Goal: Participate in discussion: Engage in conversation with other users on a specific topic

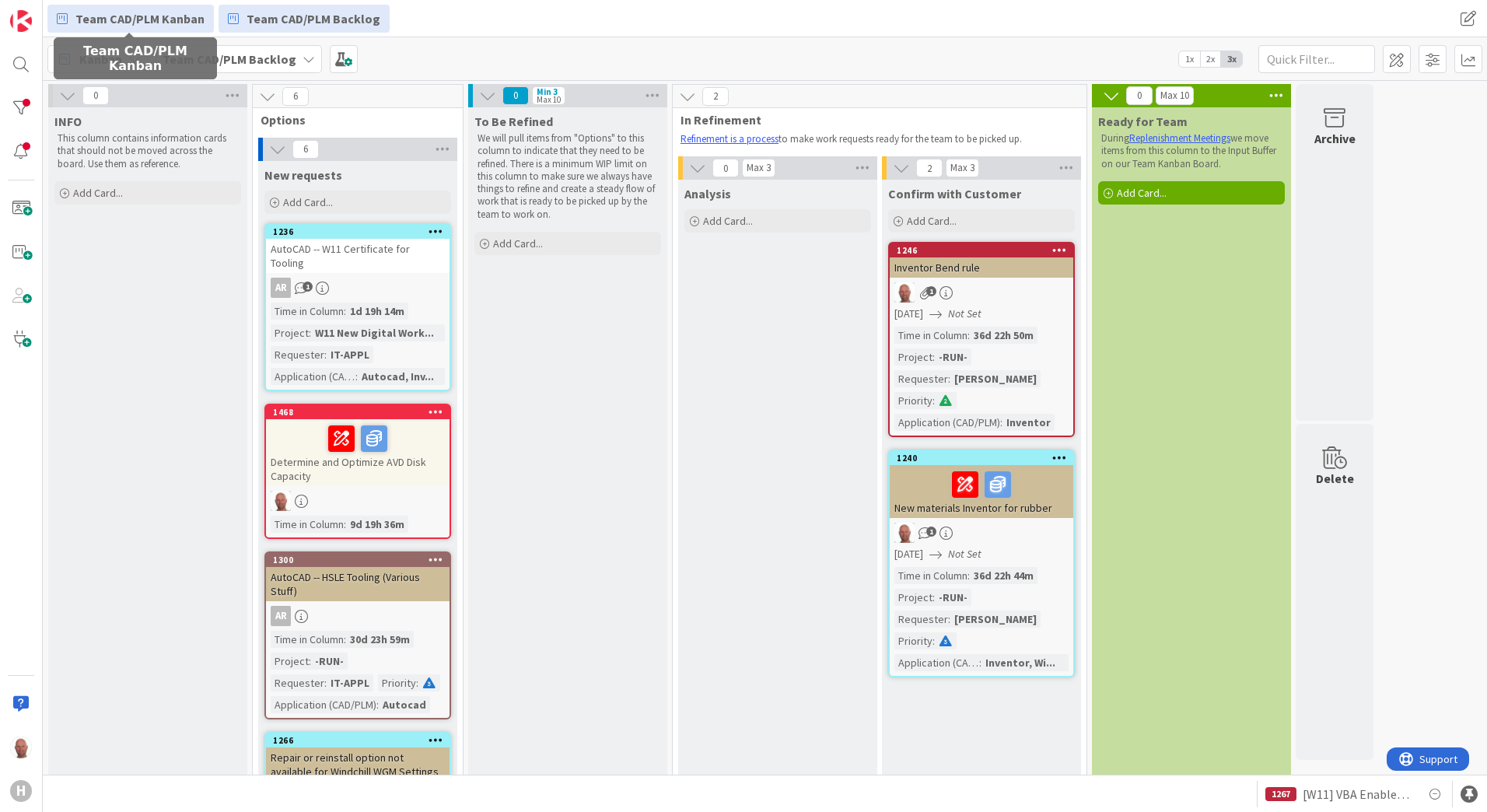
click at [110, 13] on span "Team CAD/PLM Kanban" at bounding box center [139, 19] width 129 height 19
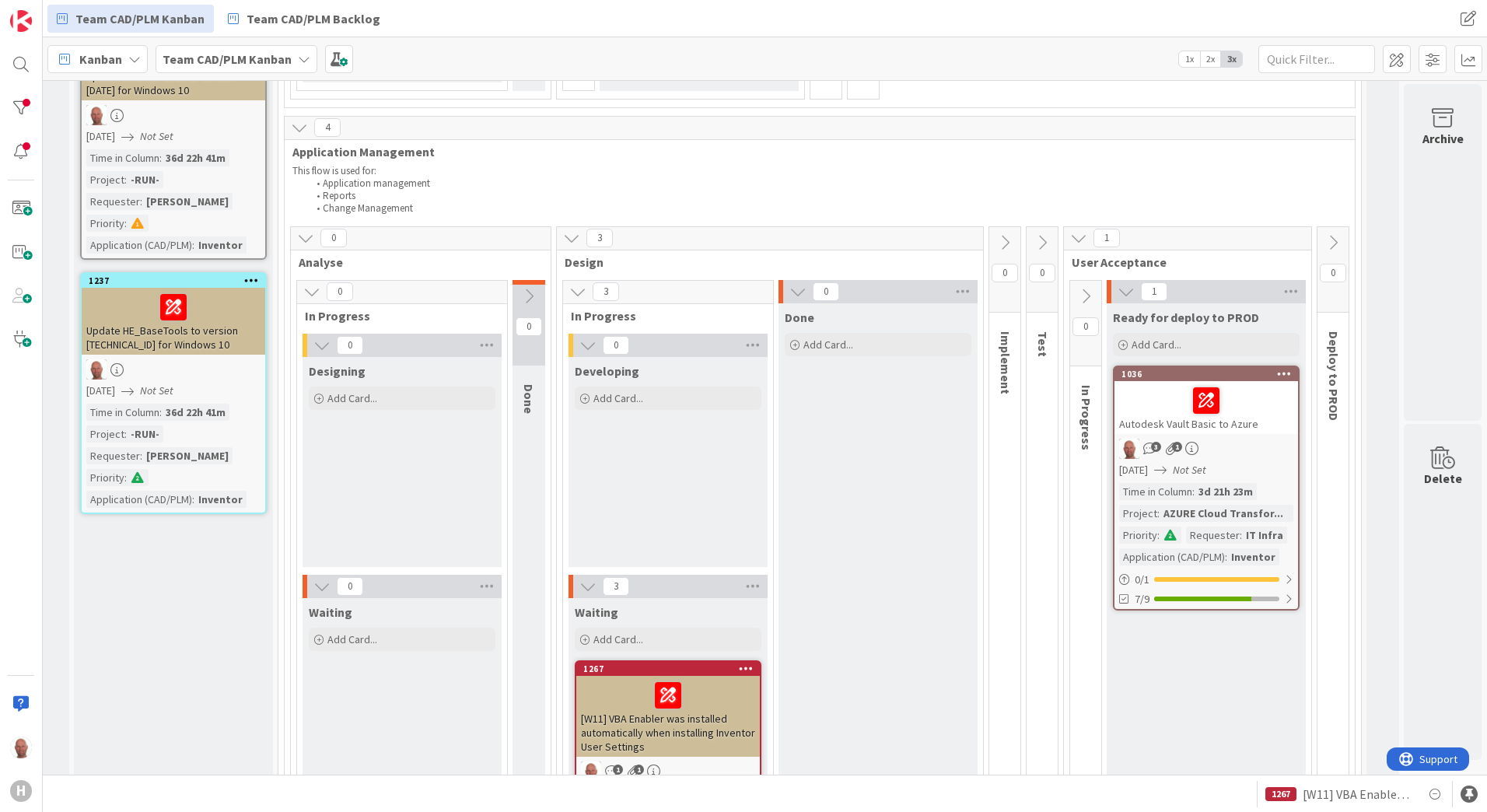
scroll to position [778, 189]
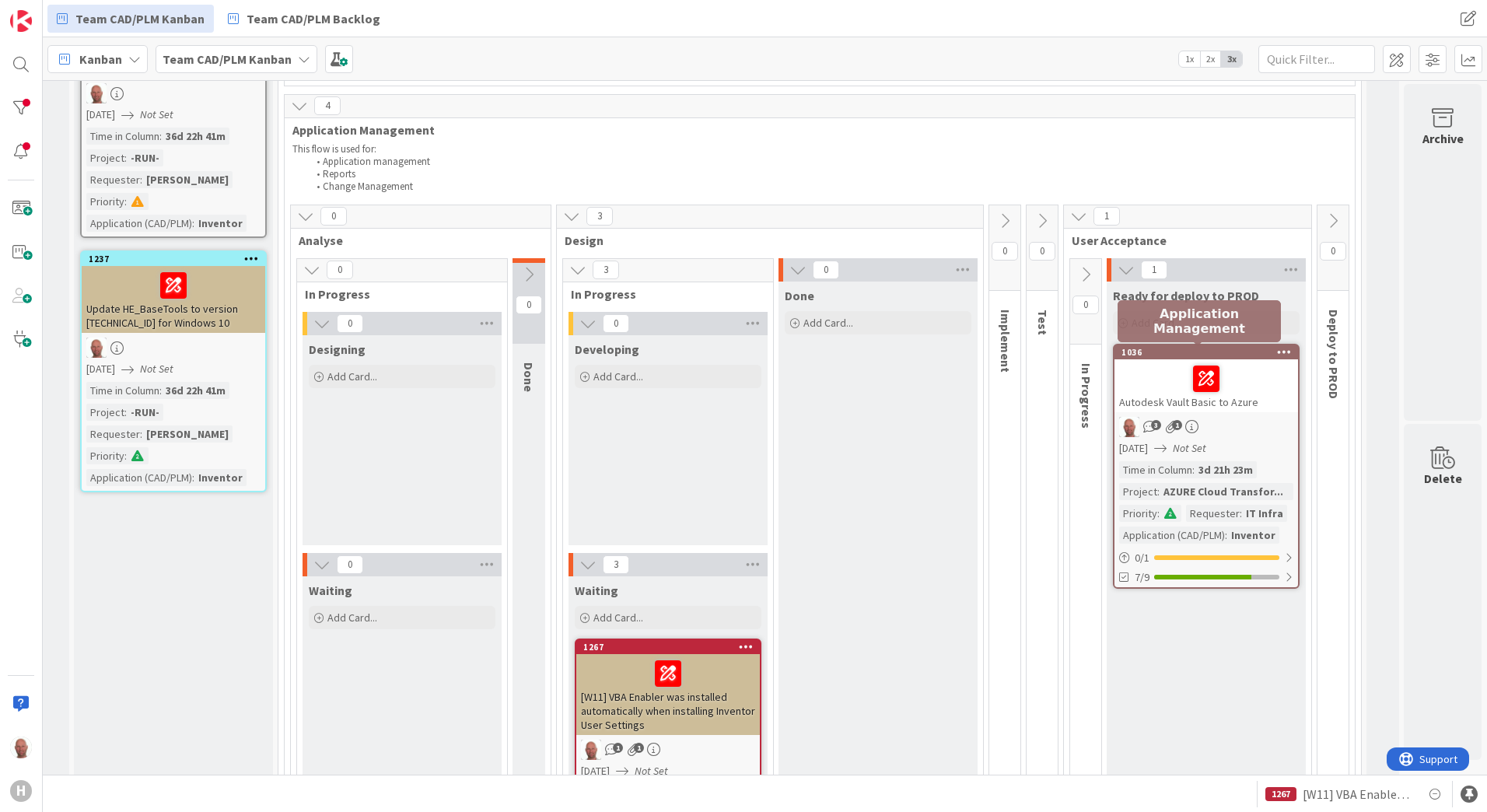
click at [1144, 351] on div "1036" at bounding box center [1209, 353] width 176 height 11
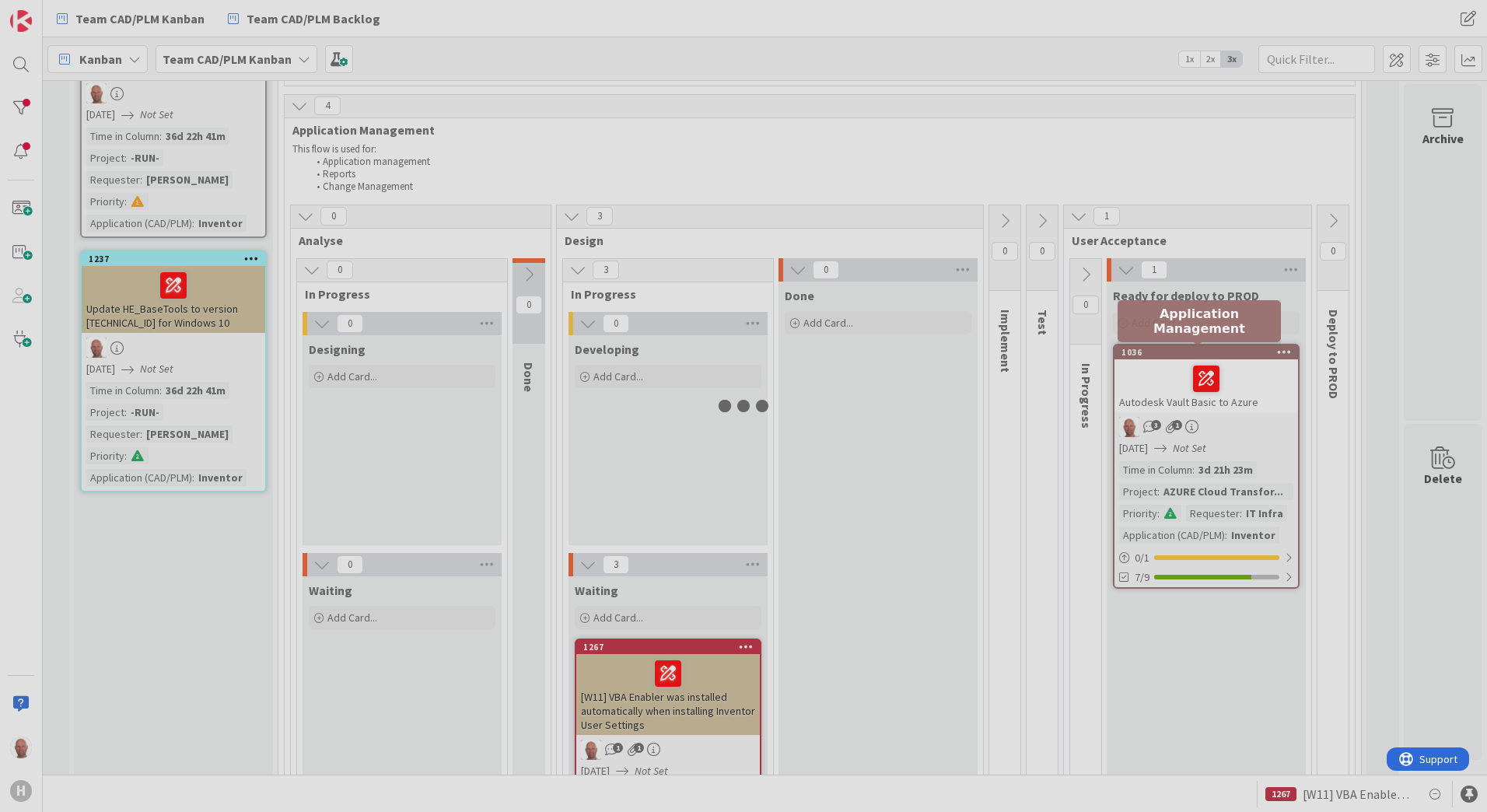
click at [1144, 351] on div at bounding box center [744, 406] width 1487 height 812
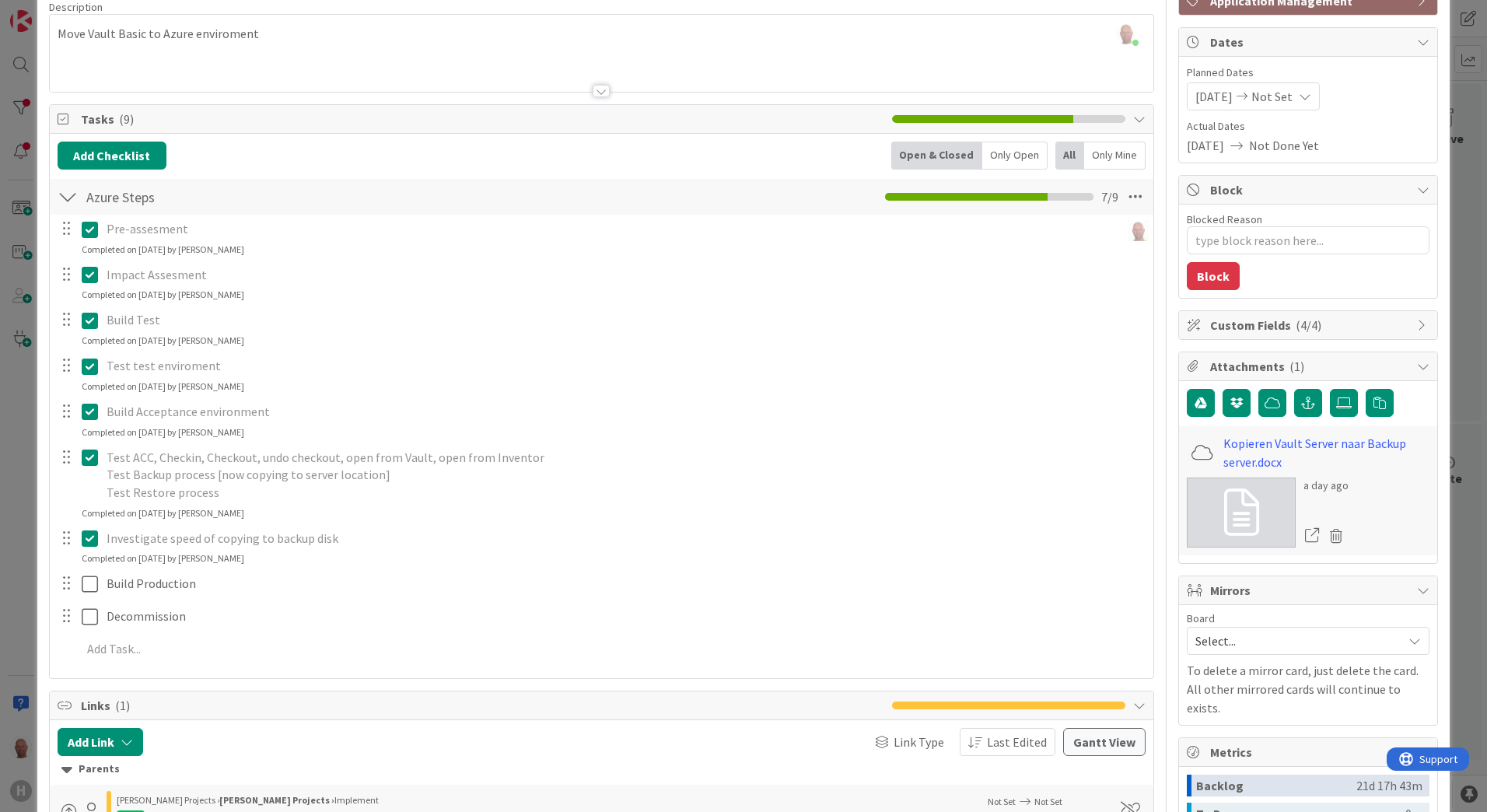
scroll to position [156, 0]
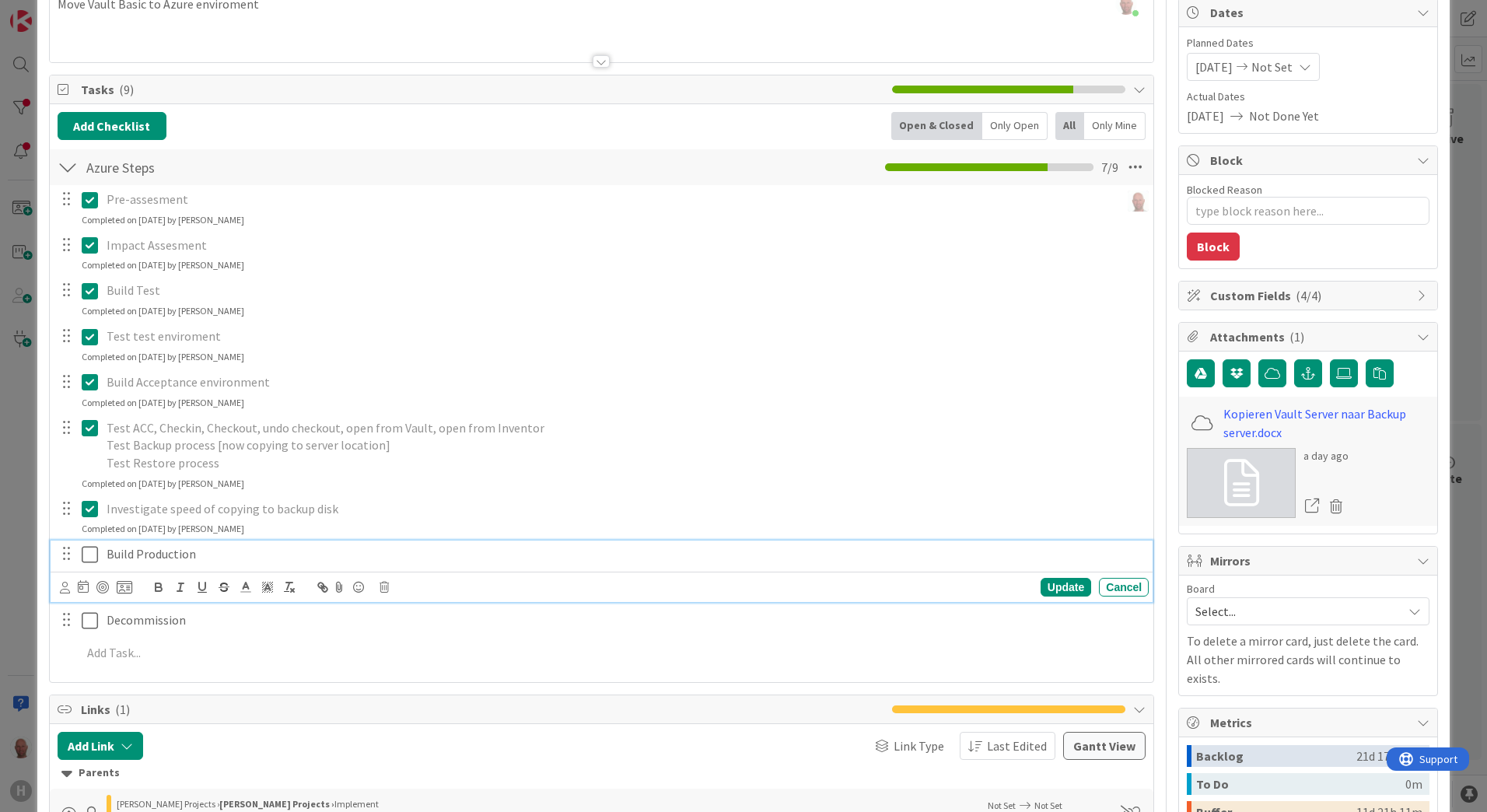
click at [94, 555] on icon at bounding box center [93, 554] width 23 height 19
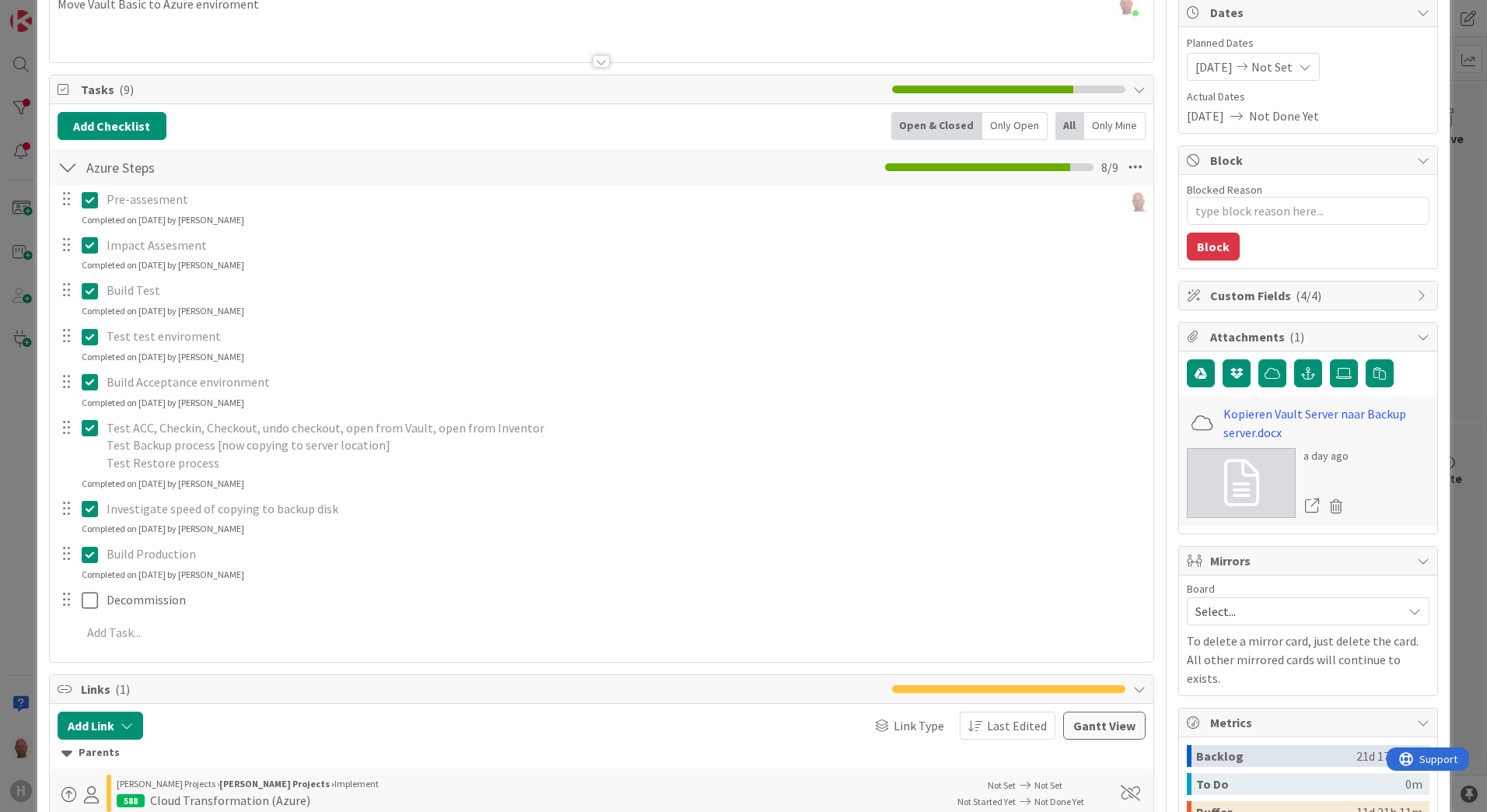
type textarea "x"
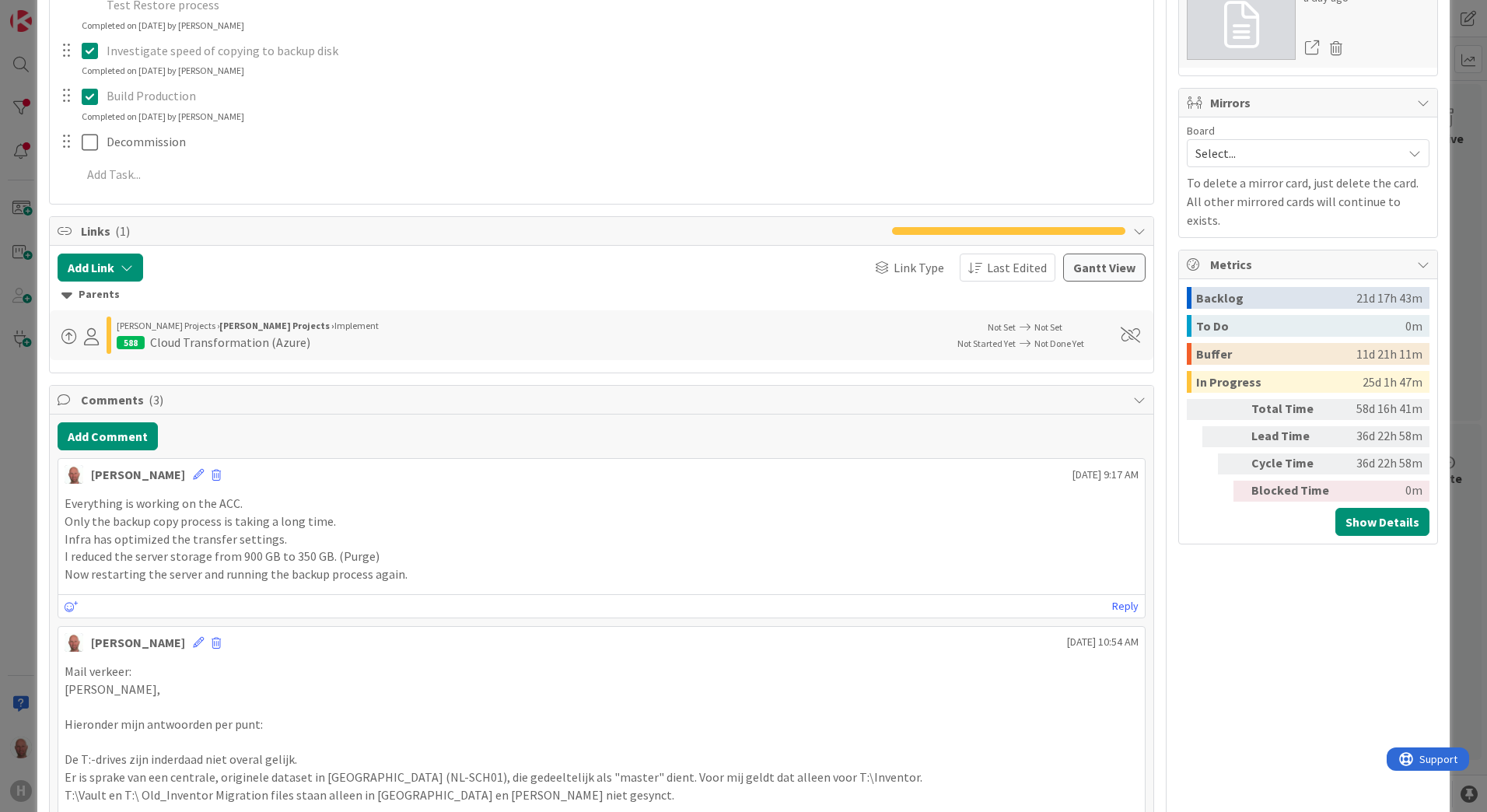
scroll to position [622, 0]
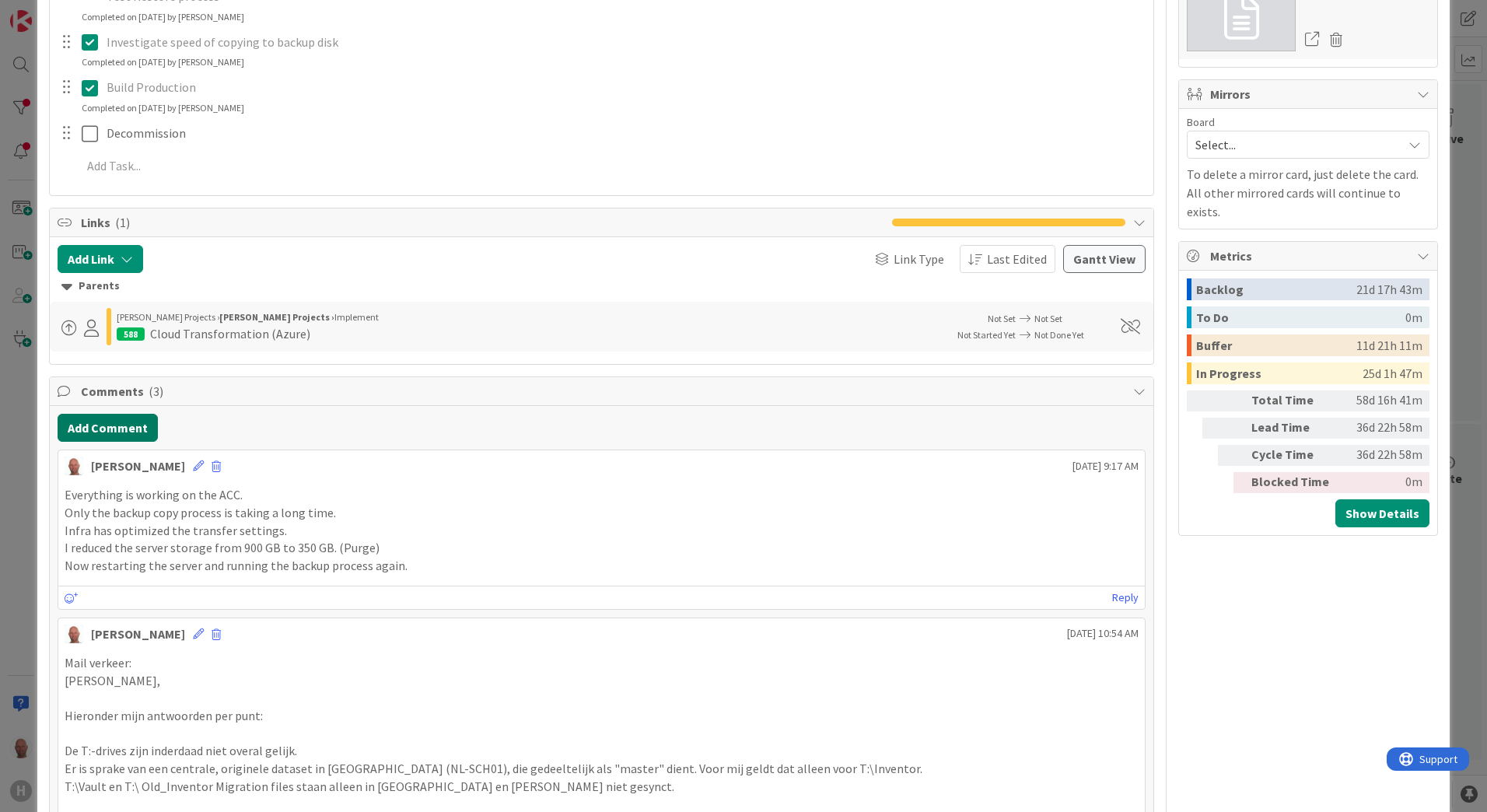
click at [110, 429] on button "Add Comment" at bounding box center [108, 428] width 100 height 28
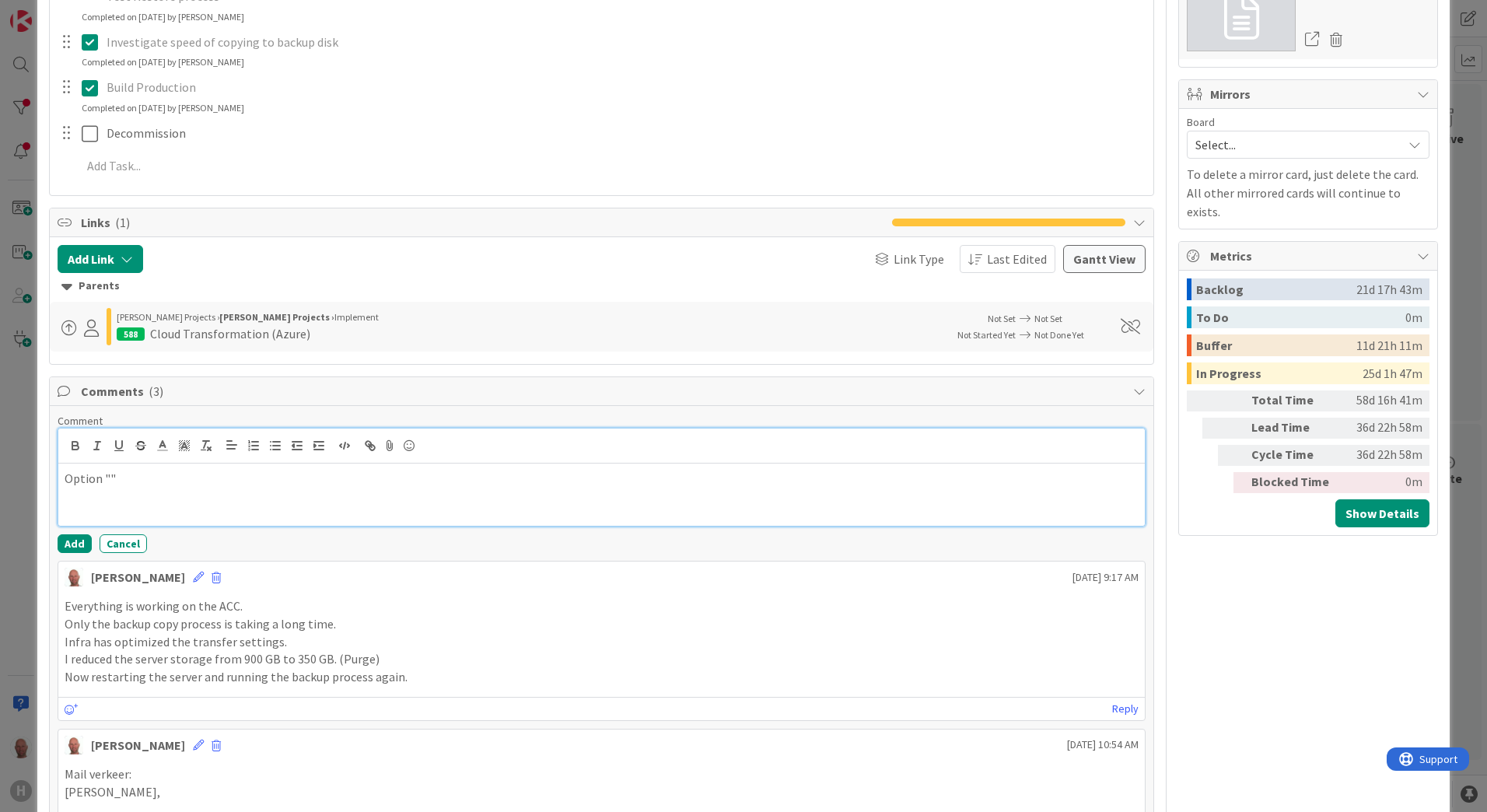
click at [101, 477] on p "Option """ at bounding box center [601, 478] width 1074 height 18
click at [215, 479] on p "Option "3 days" in scheduler switched off. This solved the issue that the backu…" at bounding box center [601, 478] width 1074 height 18
click at [108, 480] on p "Option "3 days" in scheduler (Vault backup) switched off. This solved the issue…" at bounding box center [601, 478] width 1074 height 18
click at [337, 477] on p "Option "stop the task if it runs longer than 3 days" in scheduler (Vault backup…" at bounding box center [601, 478] width 1074 height 18
click at [108, 480] on p "Option "stop the task if it runs longer than 3 days" in Task Scheduler (Vault b…" at bounding box center [601, 478] width 1074 height 18
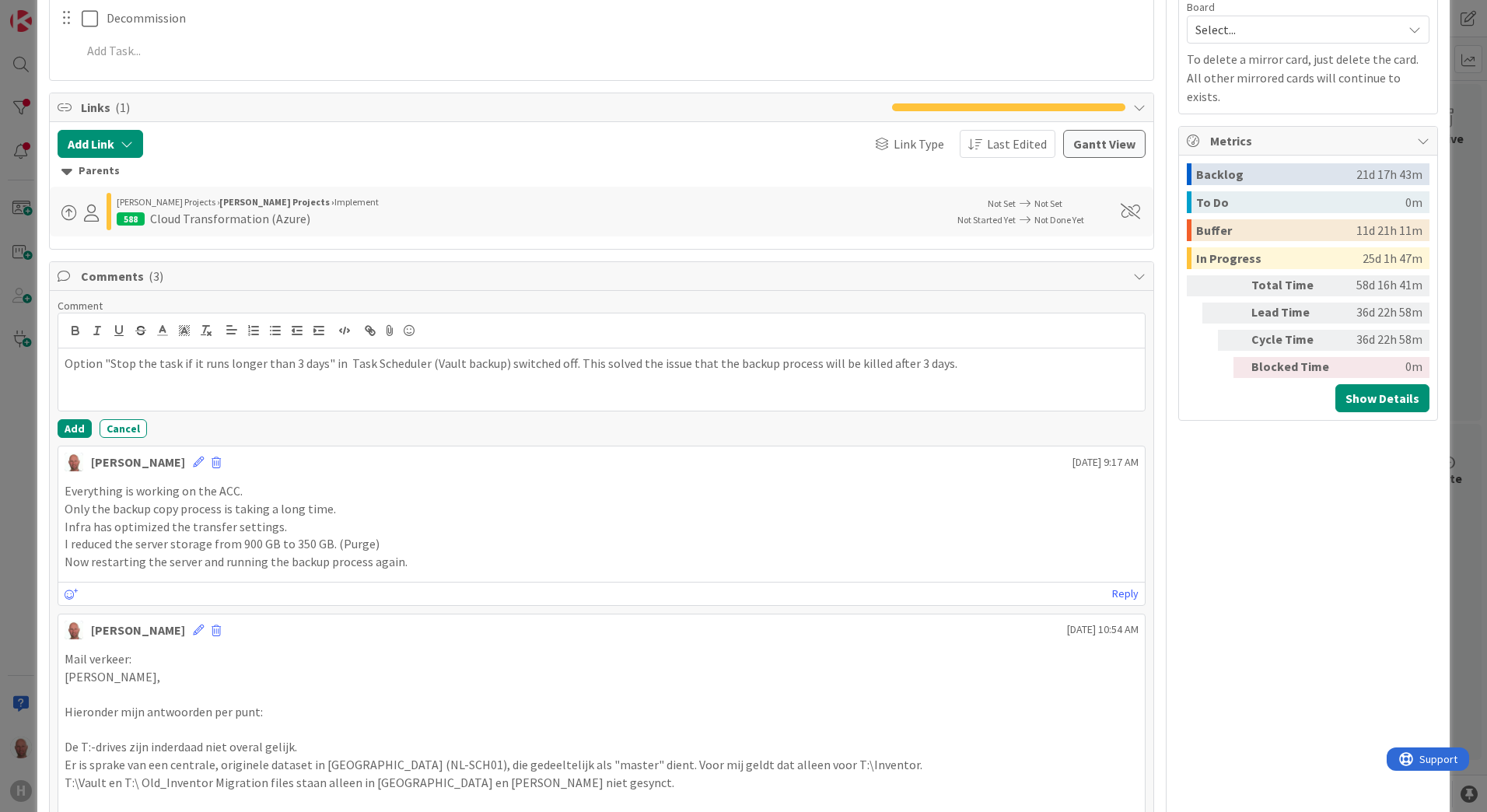
scroll to position [778, 0]
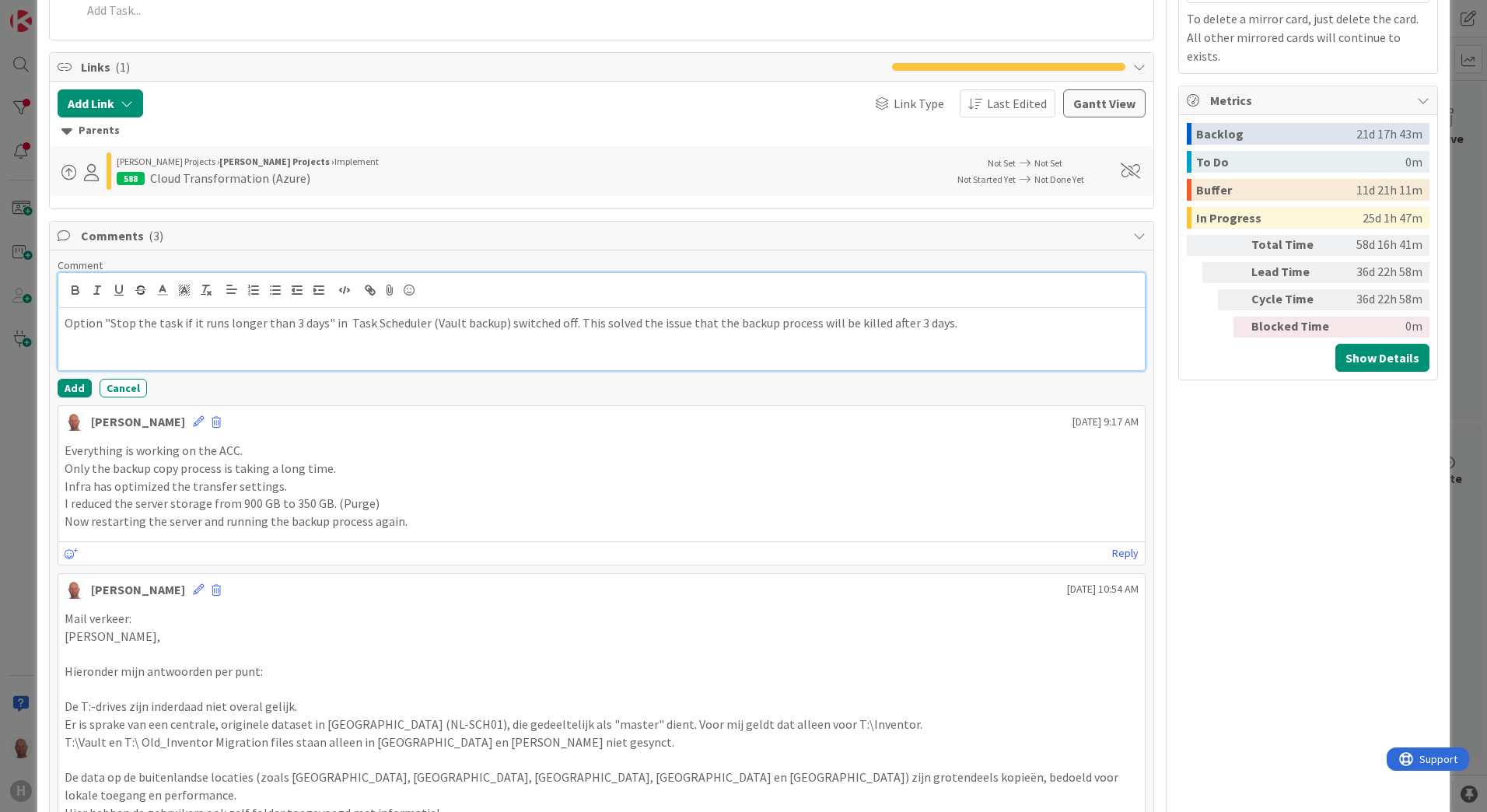
click at [948, 321] on p "Option "Stop the task if it runs longer than 3 days" in Task Scheduler (Vault b…" at bounding box center [601, 322] width 1074 height 18
click at [72, 388] on button "Add" at bounding box center [74, 388] width 34 height 19
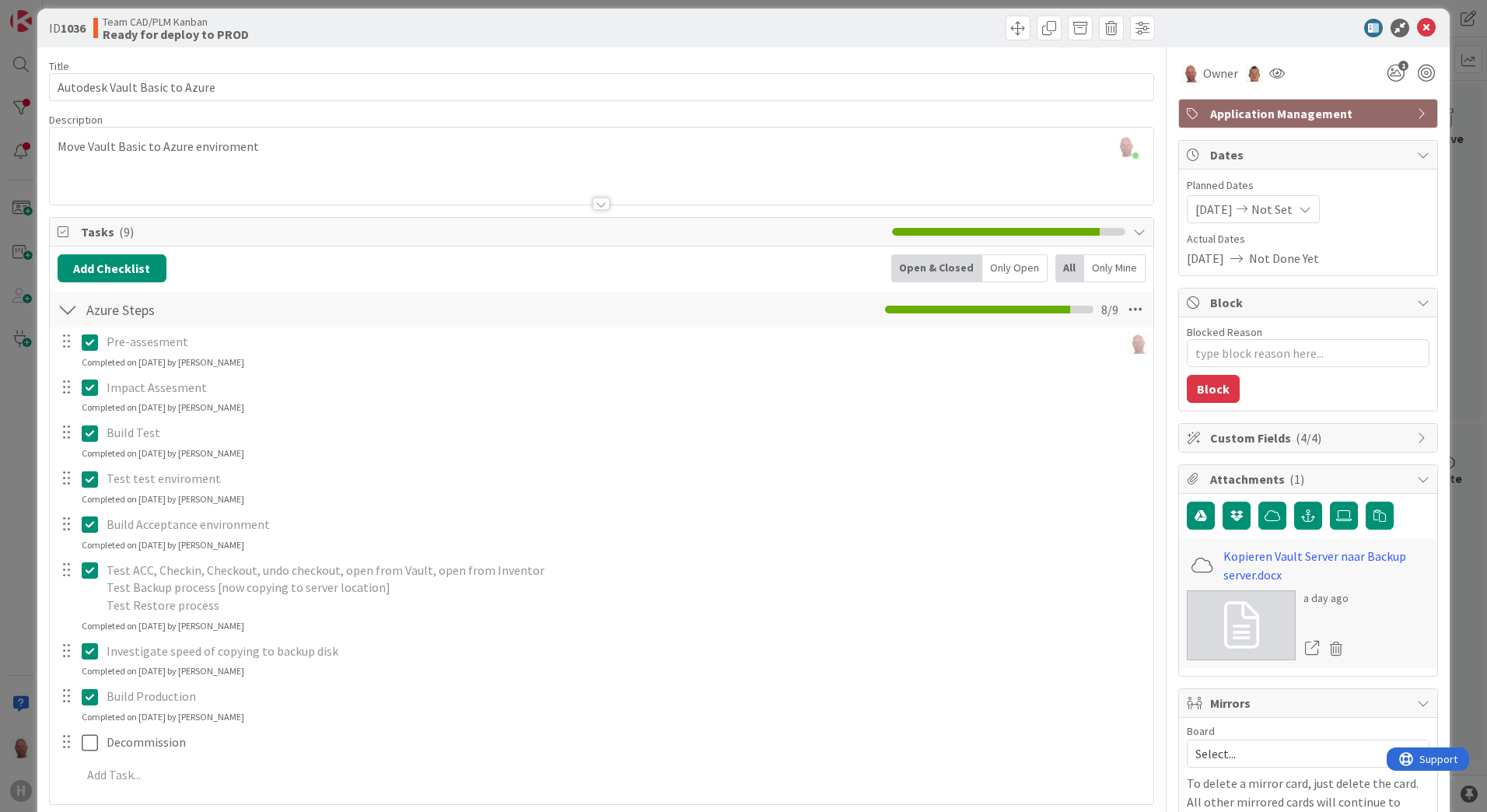
scroll to position [0, 0]
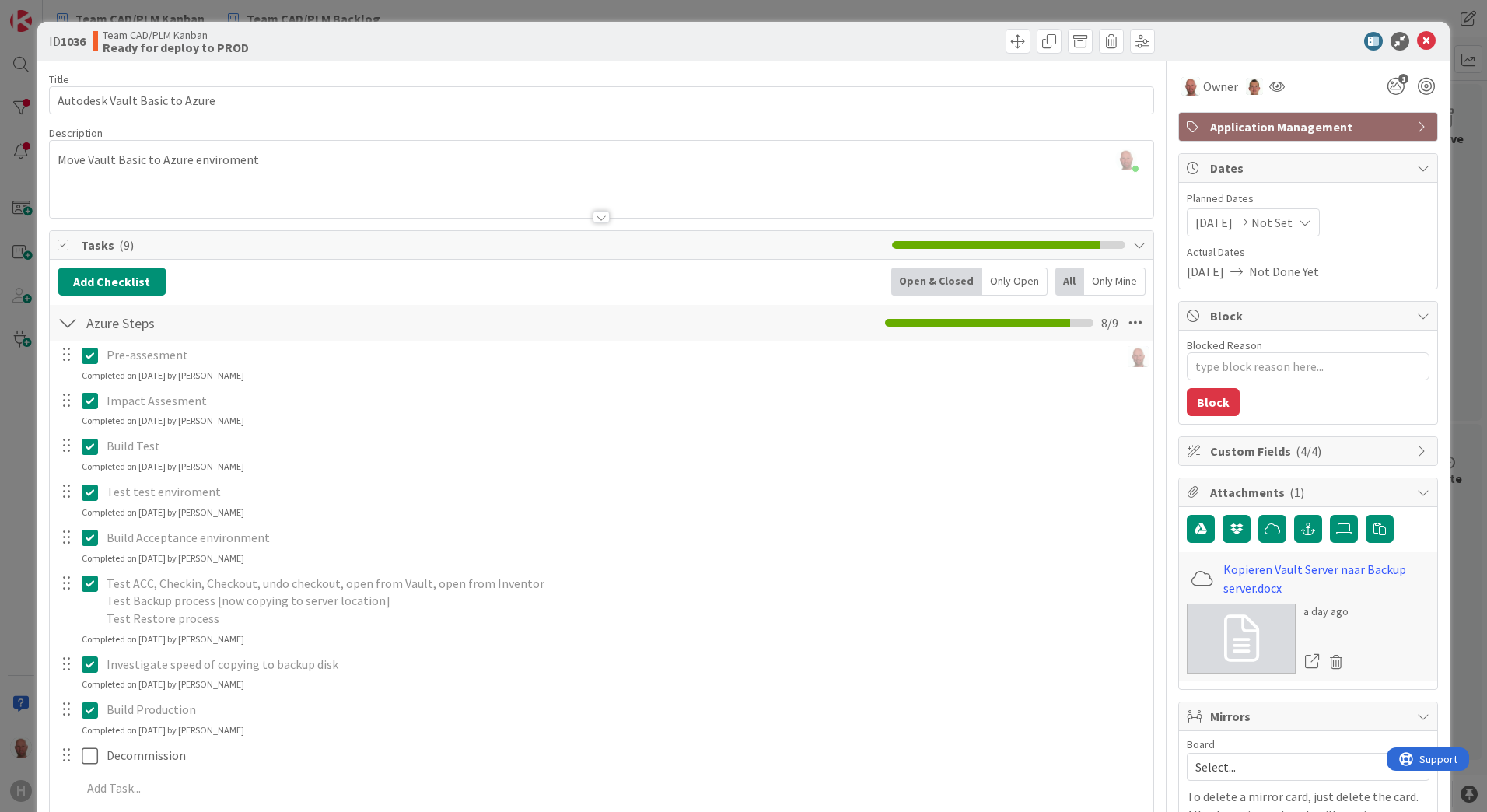
type textarea "x"
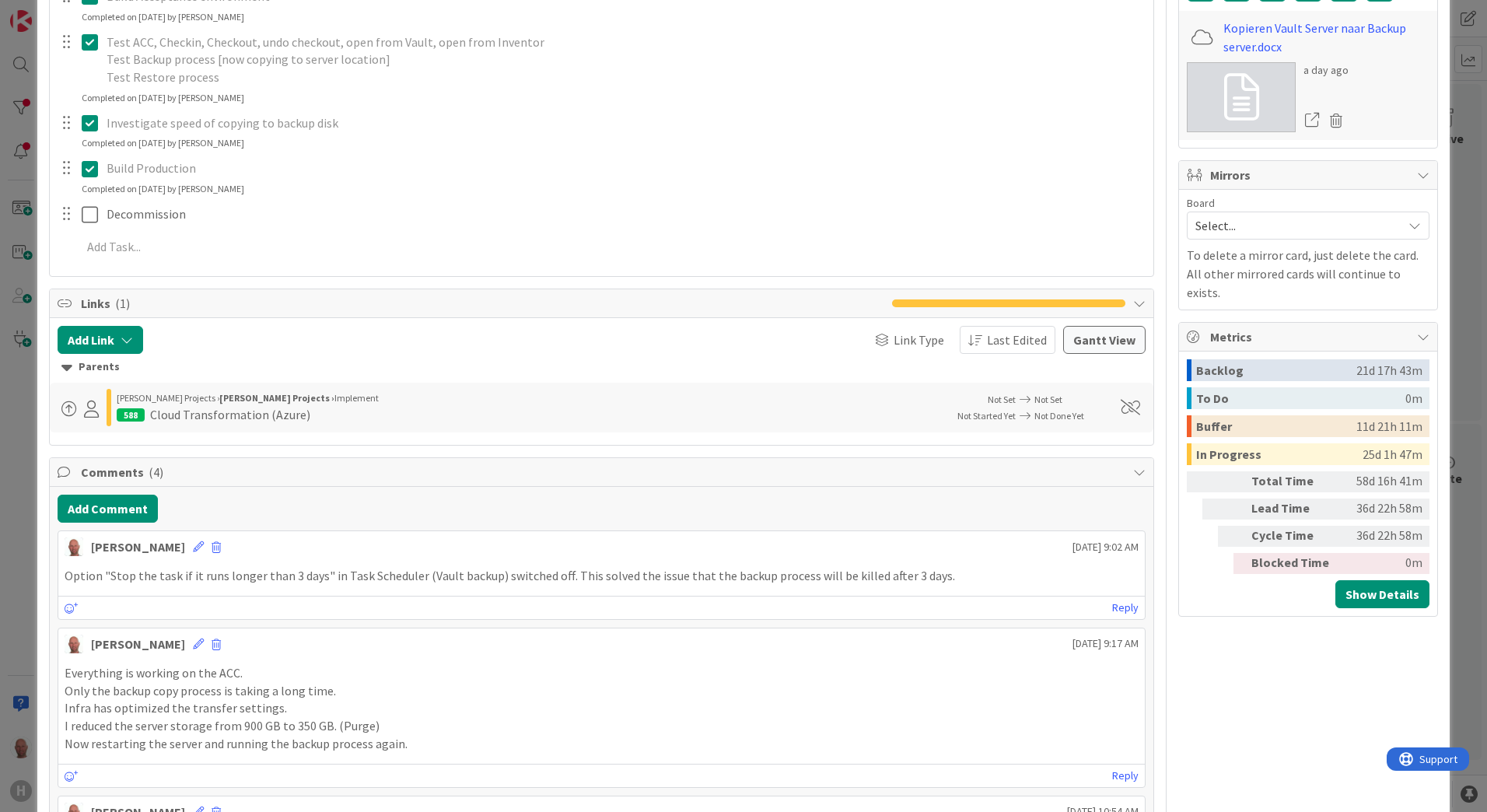
scroll to position [544, 0]
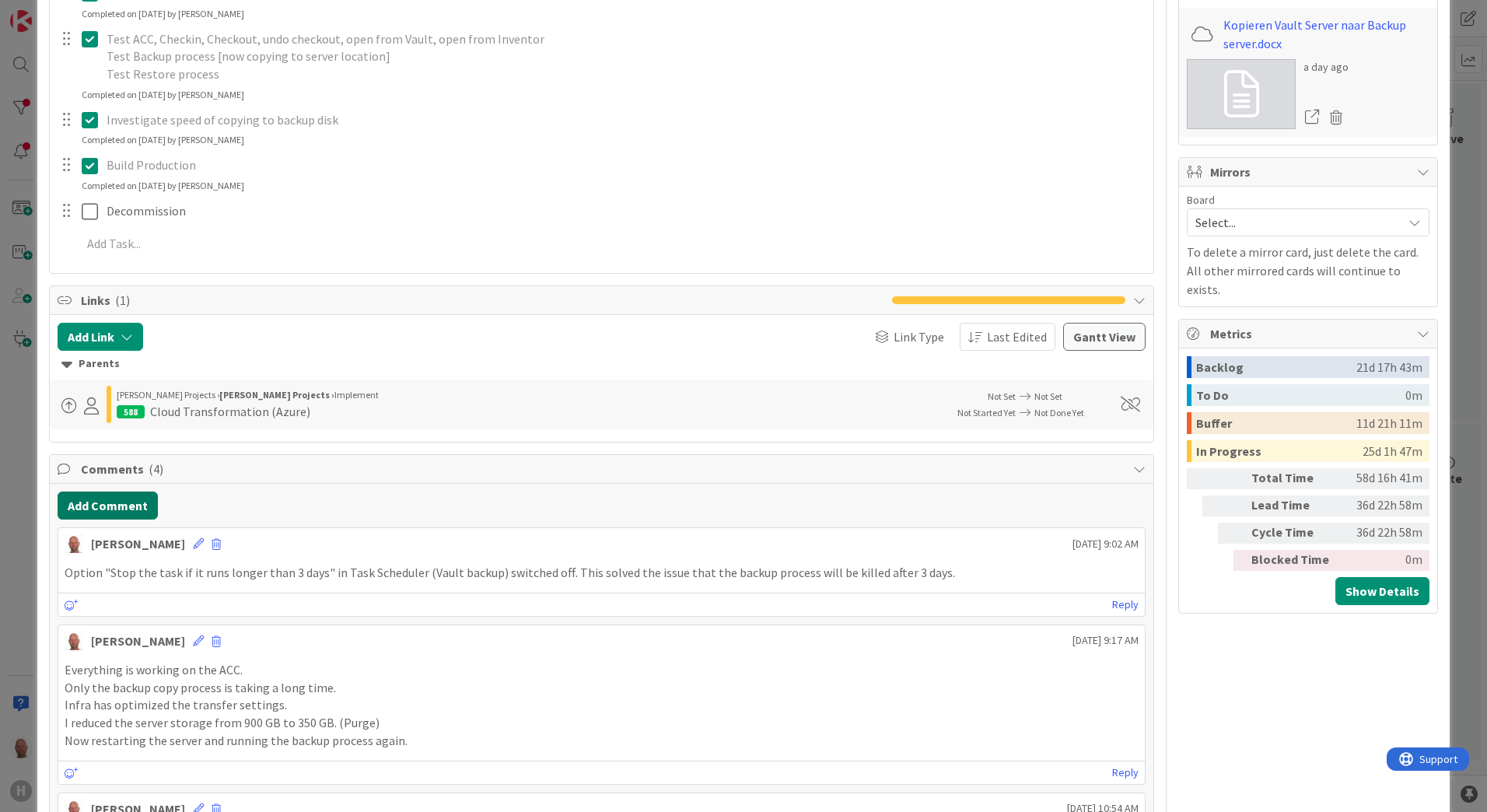
click at [100, 502] on button "Add Comment" at bounding box center [108, 505] width 100 height 28
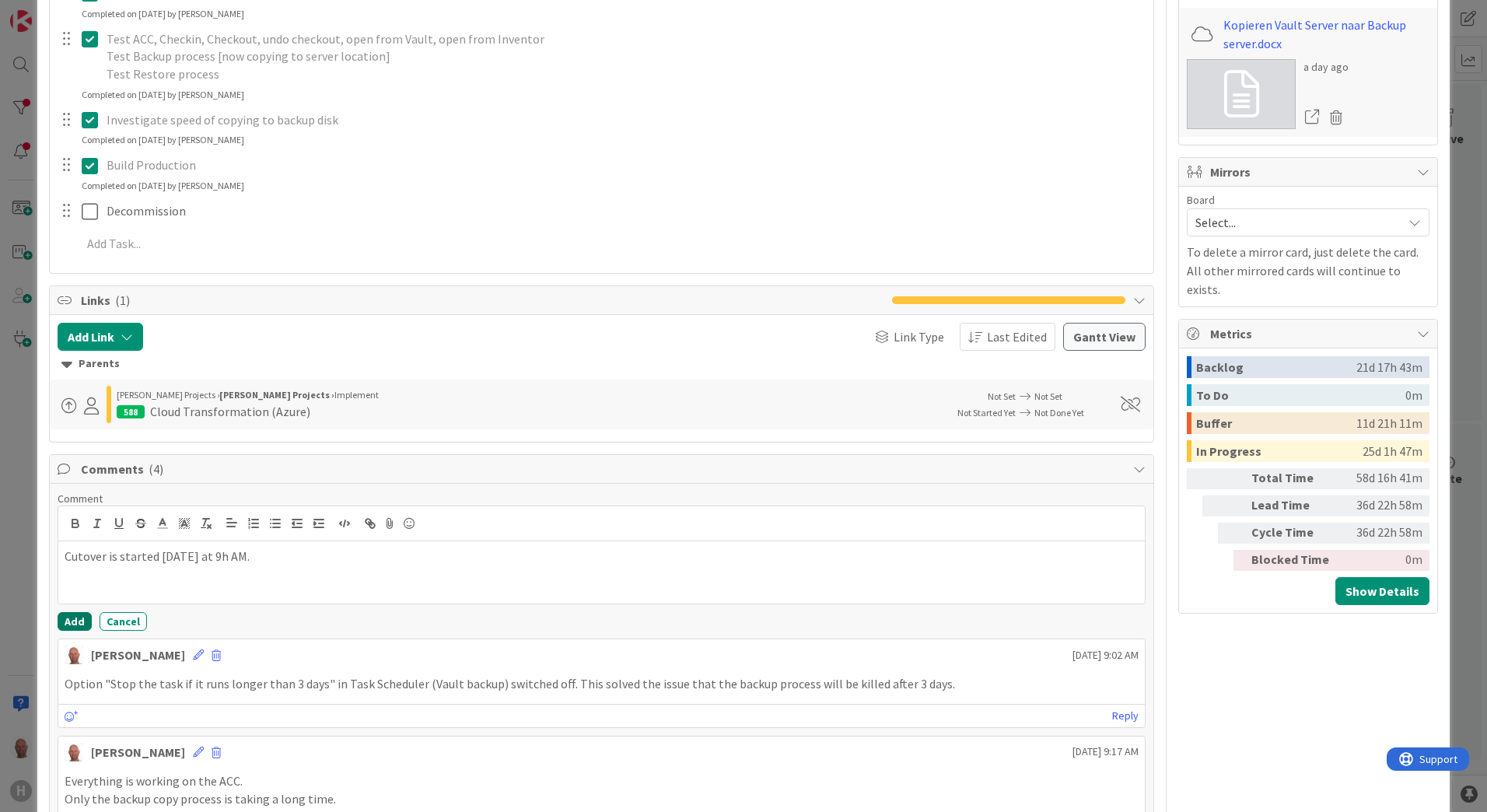
click at [84, 621] on button "Add" at bounding box center [74, 621] width 34 height 19
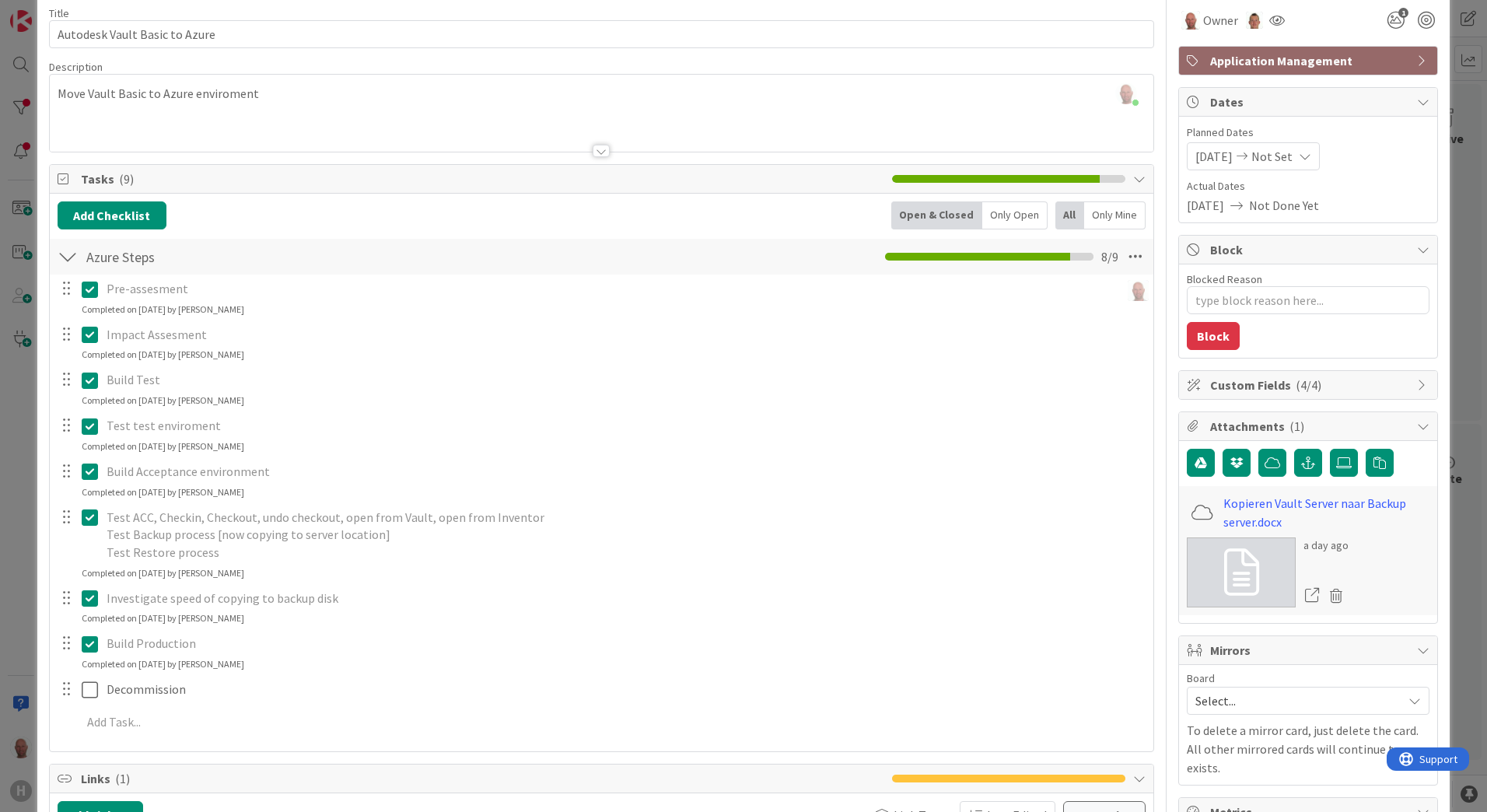
scroll to position [0, 0]
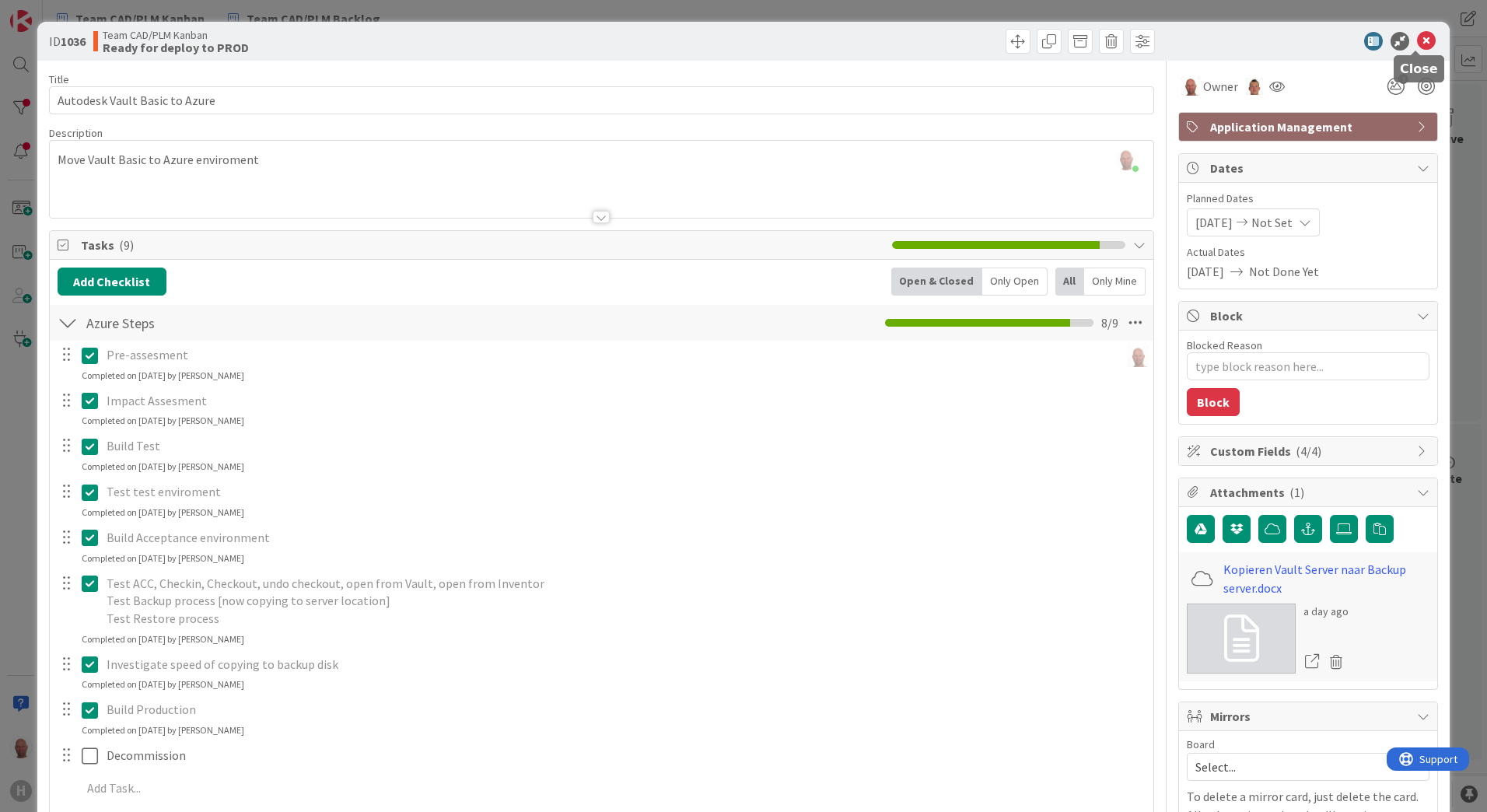
click at [1416, 40] on icon at bounding box center [1426, 41] width 19 height 19
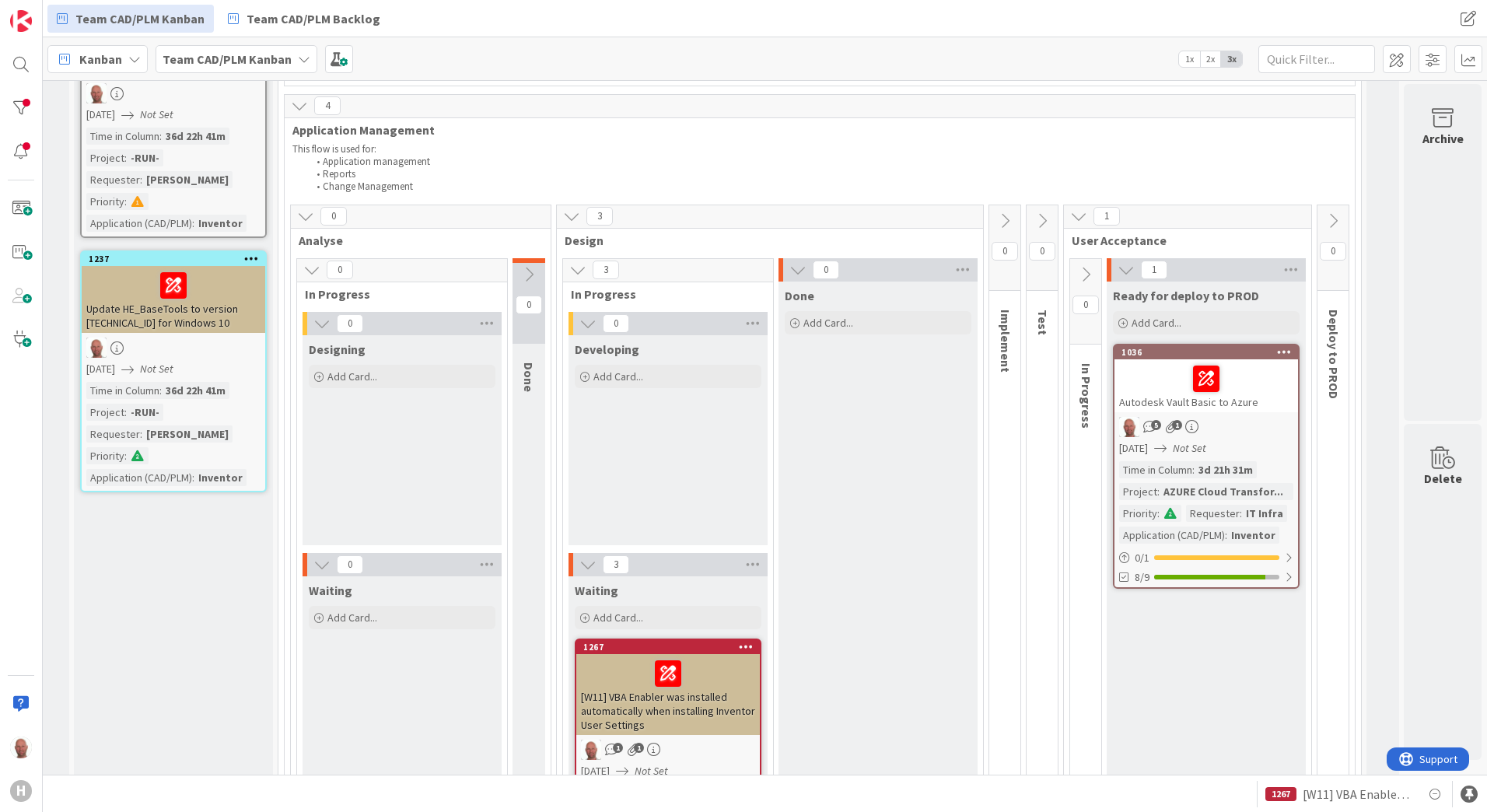
click at [1325, 216] on icon at bounding box center [1333, 221] width 17 height 17
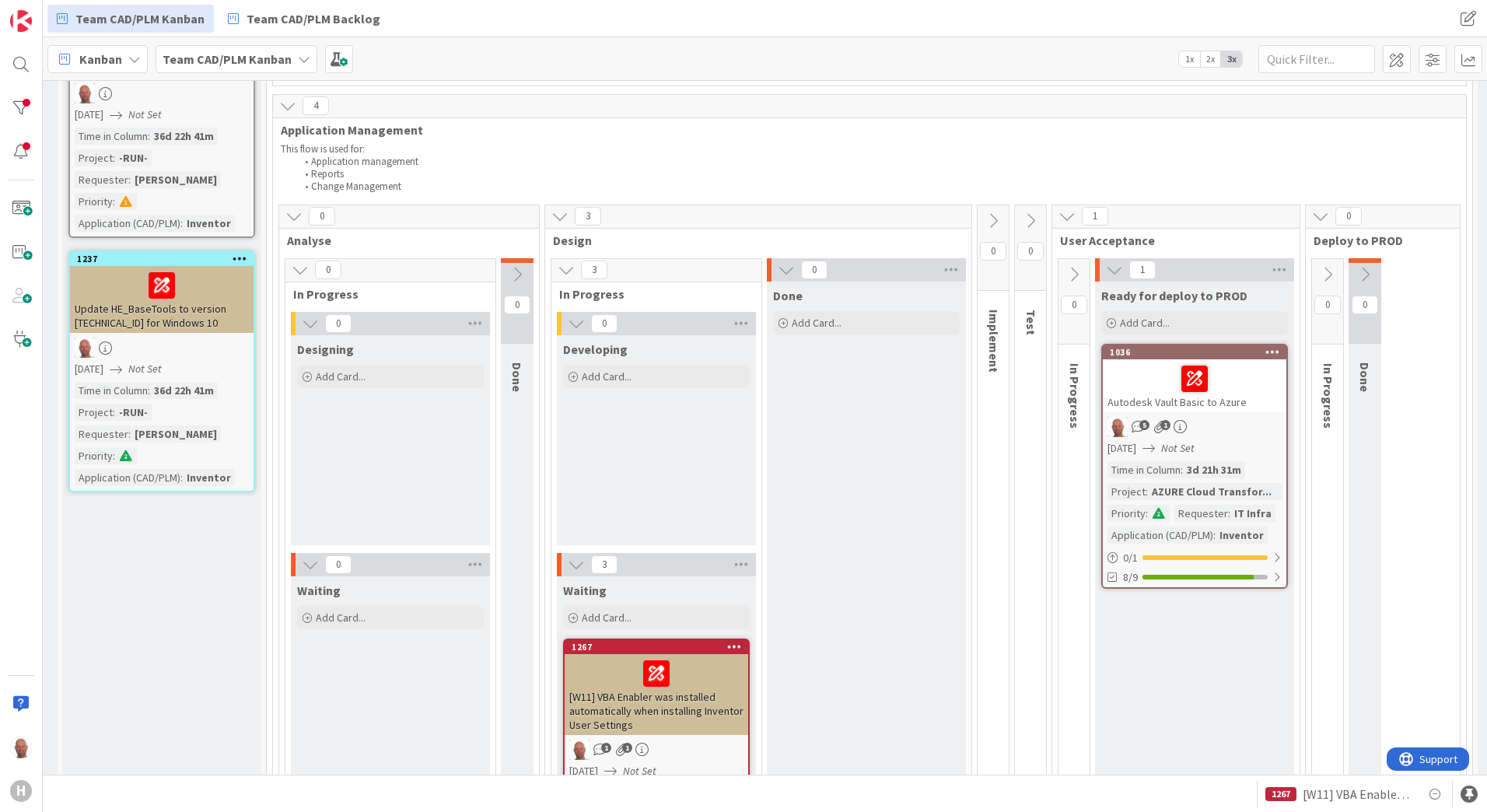
click at [1335, 275] on icon at bounding box center [1327, 275] width 17 height 17
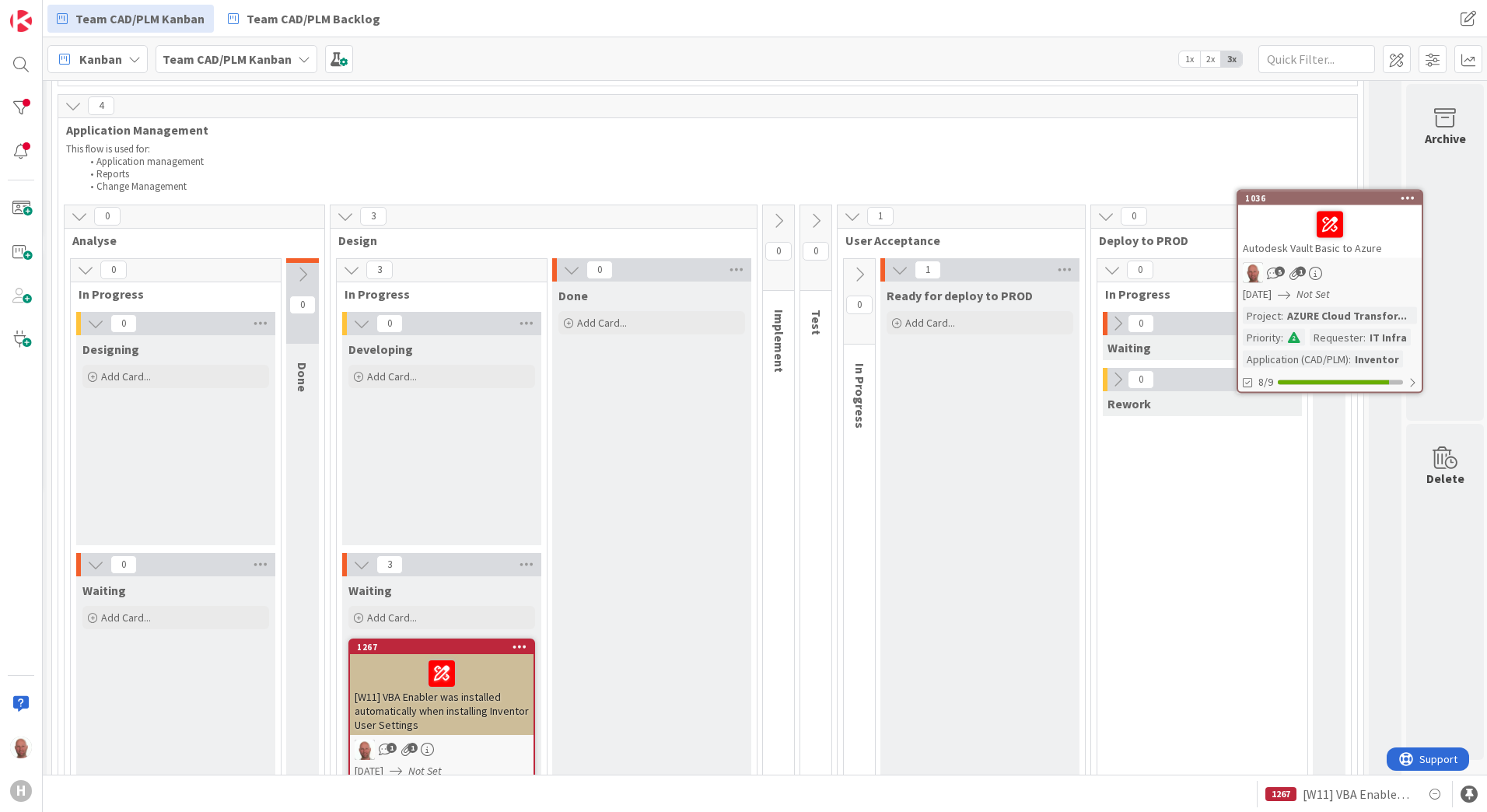
scroll to position [778, 419]
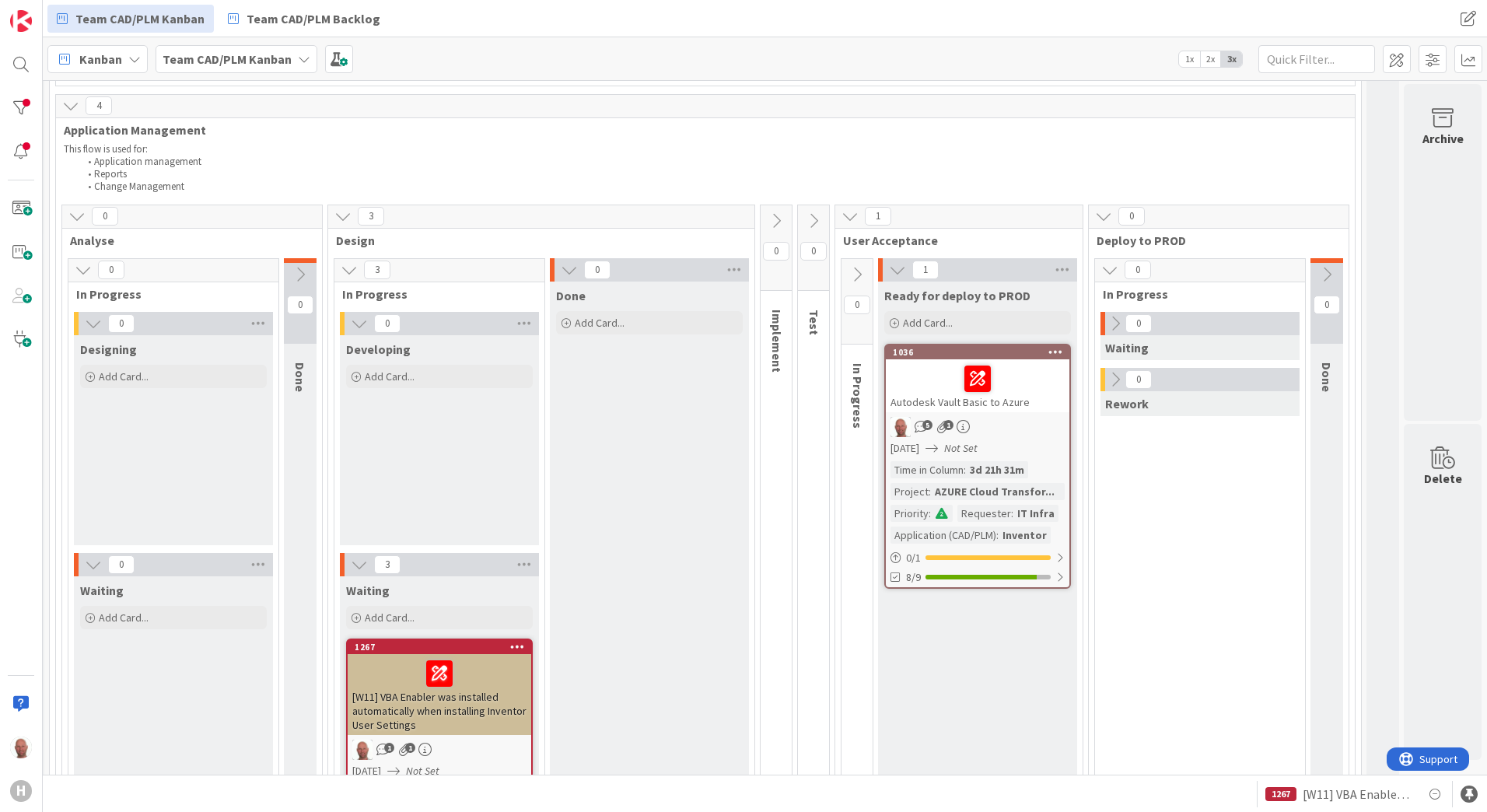
click at [1101, 271] on icon at bounding box center [1109, 269] width 17 height 17
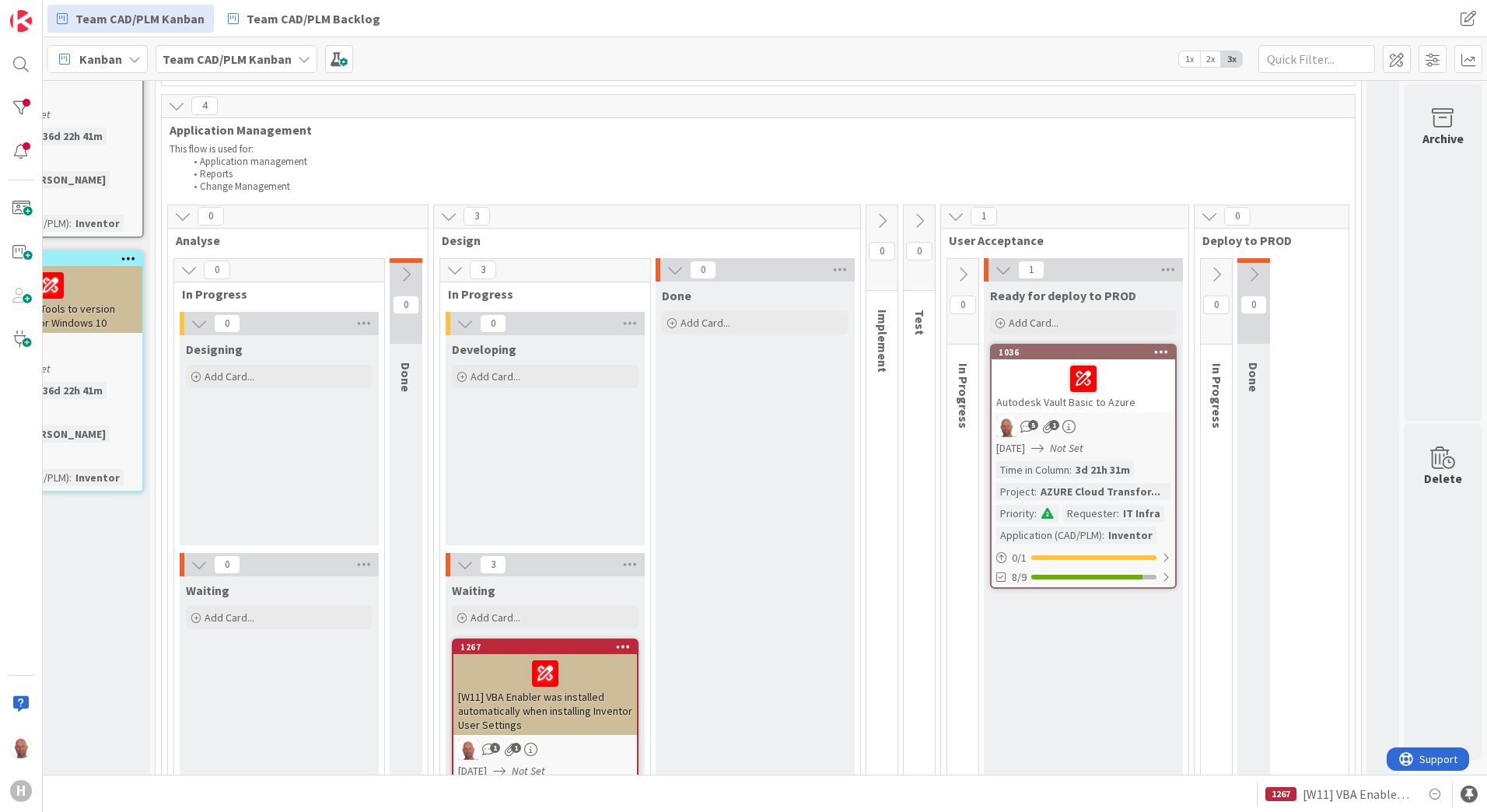
scroll to position [778, 313]
click at [1208, 272] on icon at bounding box center [1216, 275] width 17 height 17
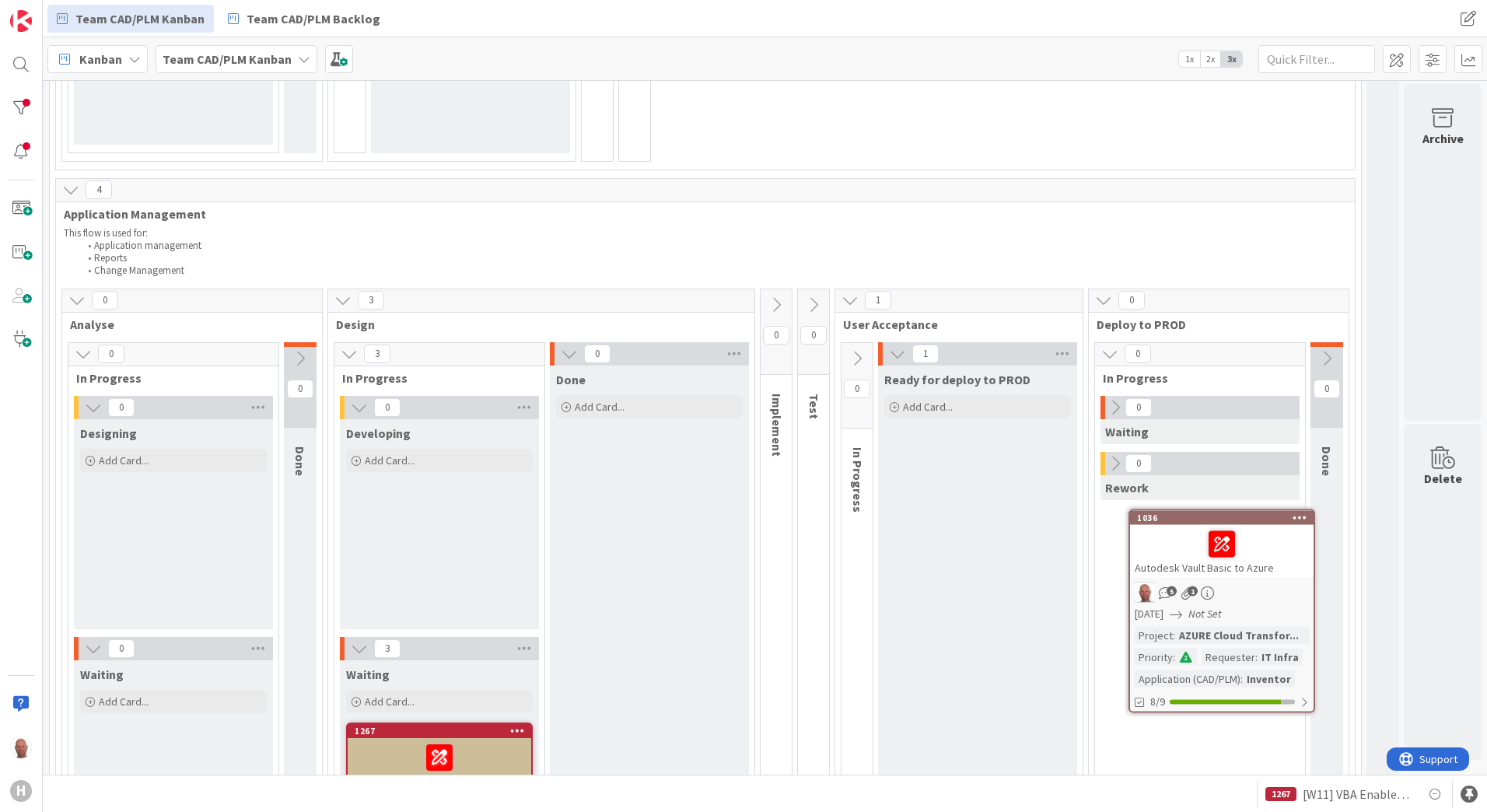
scroll to position [695, 419]
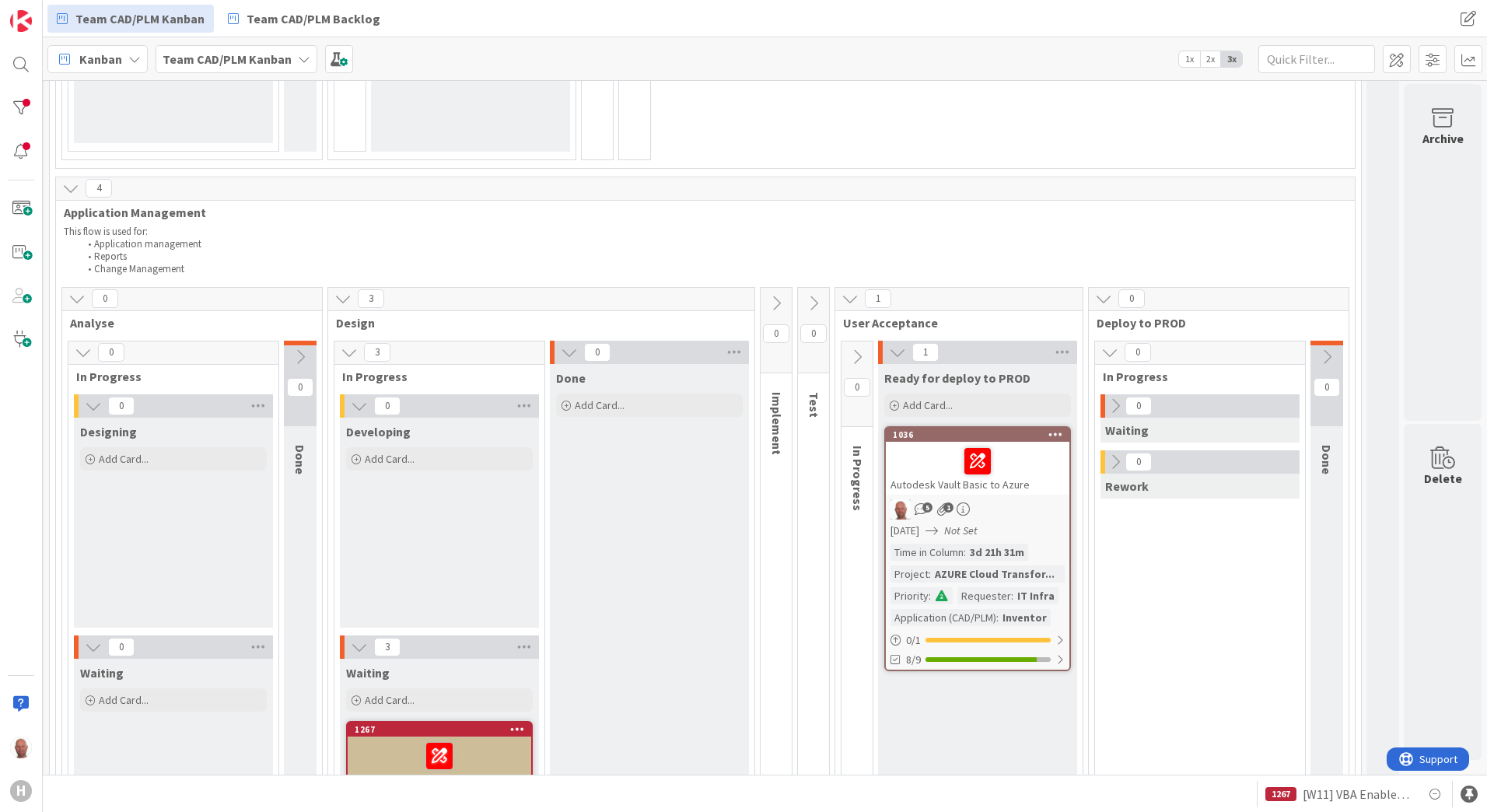
click at [1106, 457] on icon at bounding box center [1115, 461] width 17 height 17
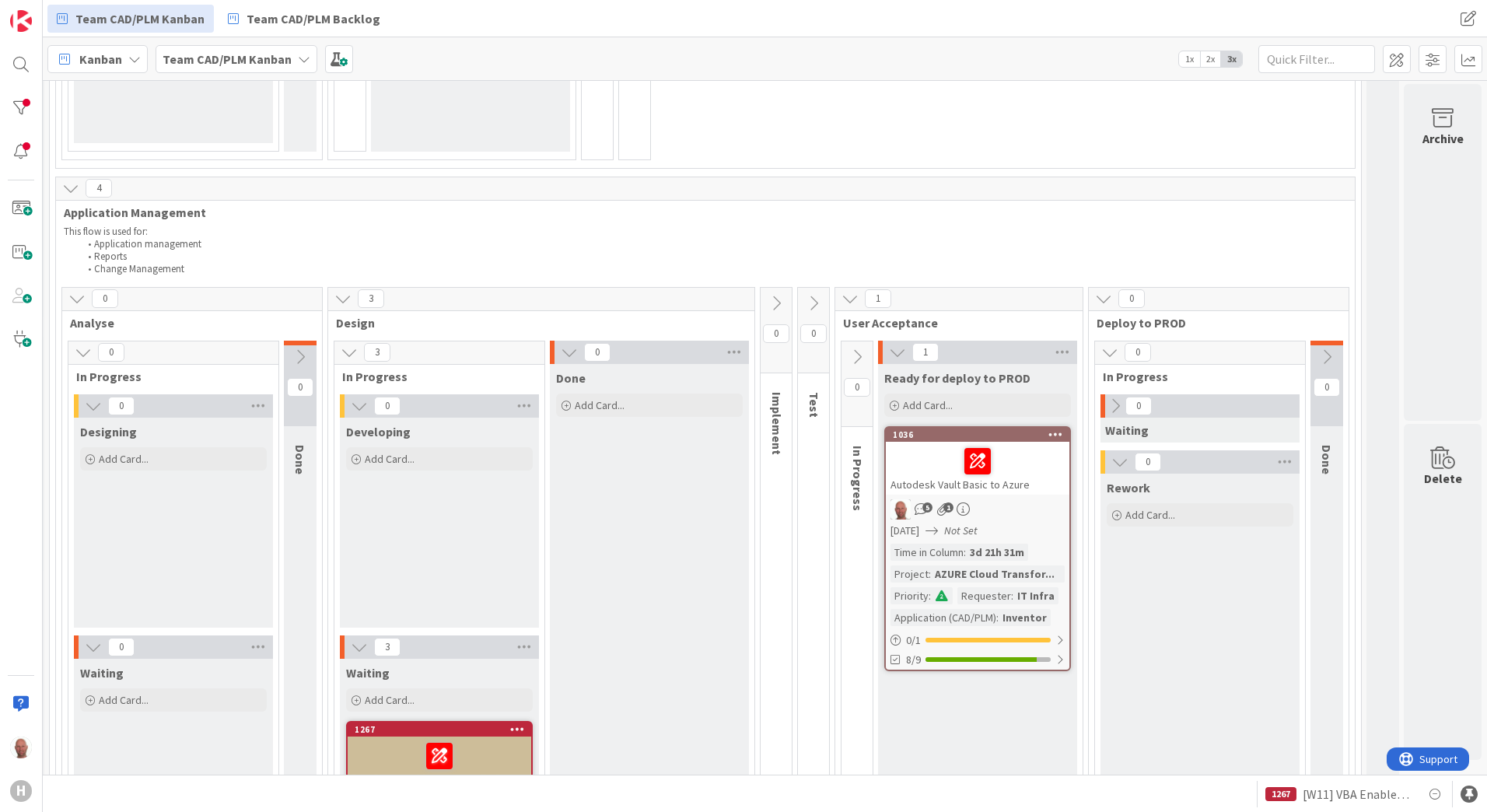
click at [1106, 409] on icon at bounding box center [1115, 406] width 17 height 17
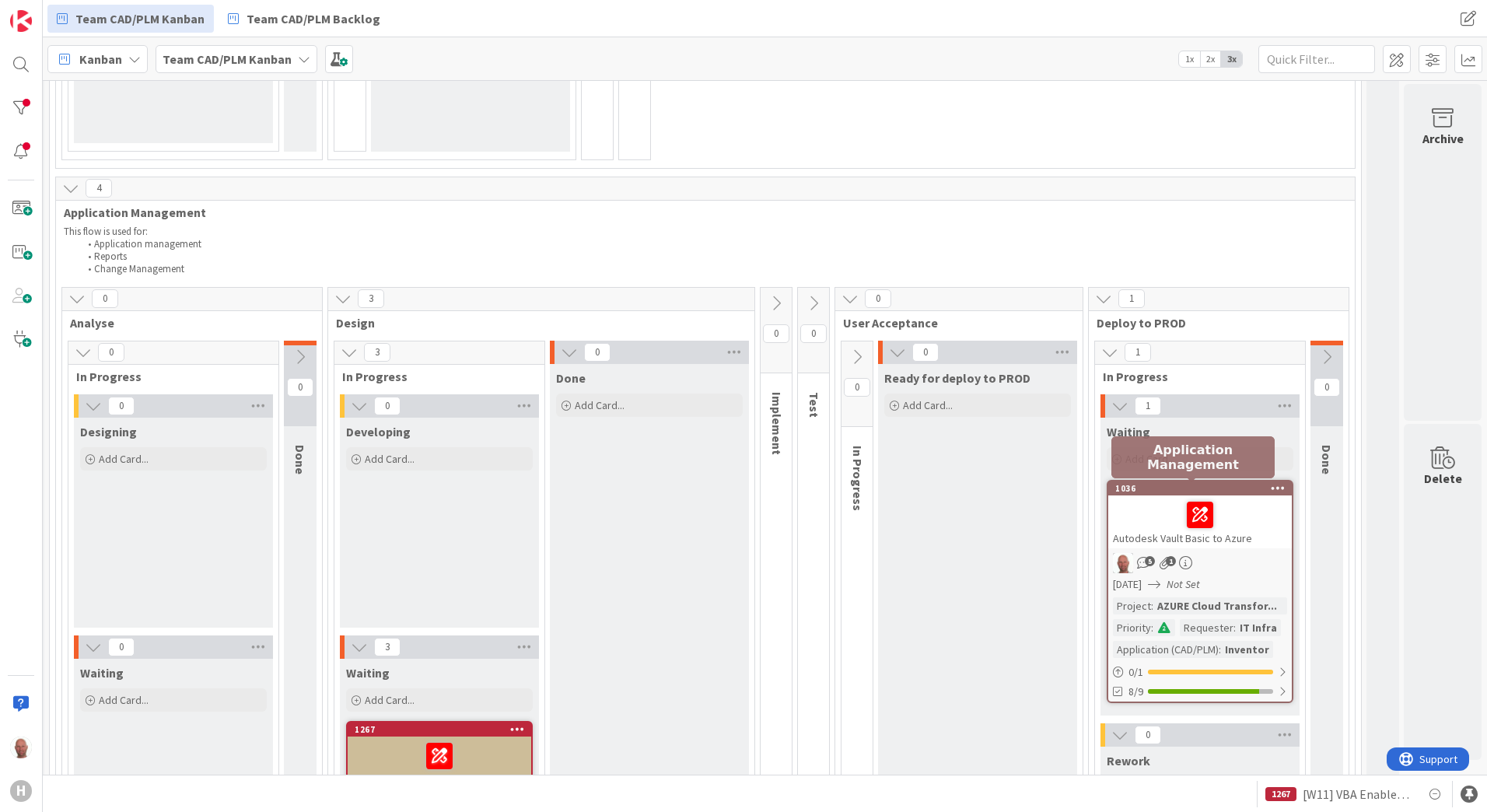
click at [1151, 488] on div "1036" at bounding box center [1203, 488] width 176 height 11
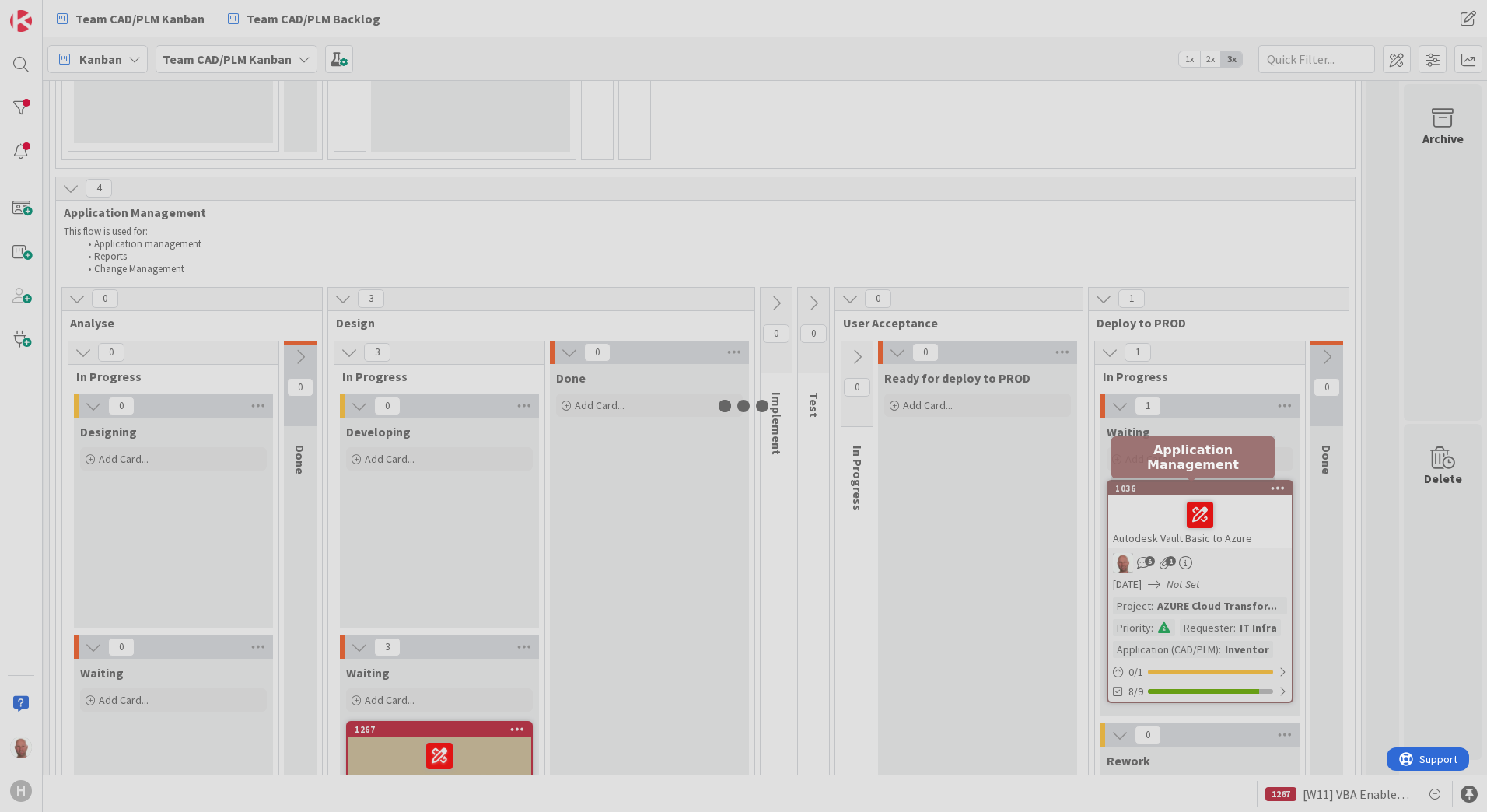
click at [1151, 488] on div at bounding box center [744, 406] width 1487 height 812
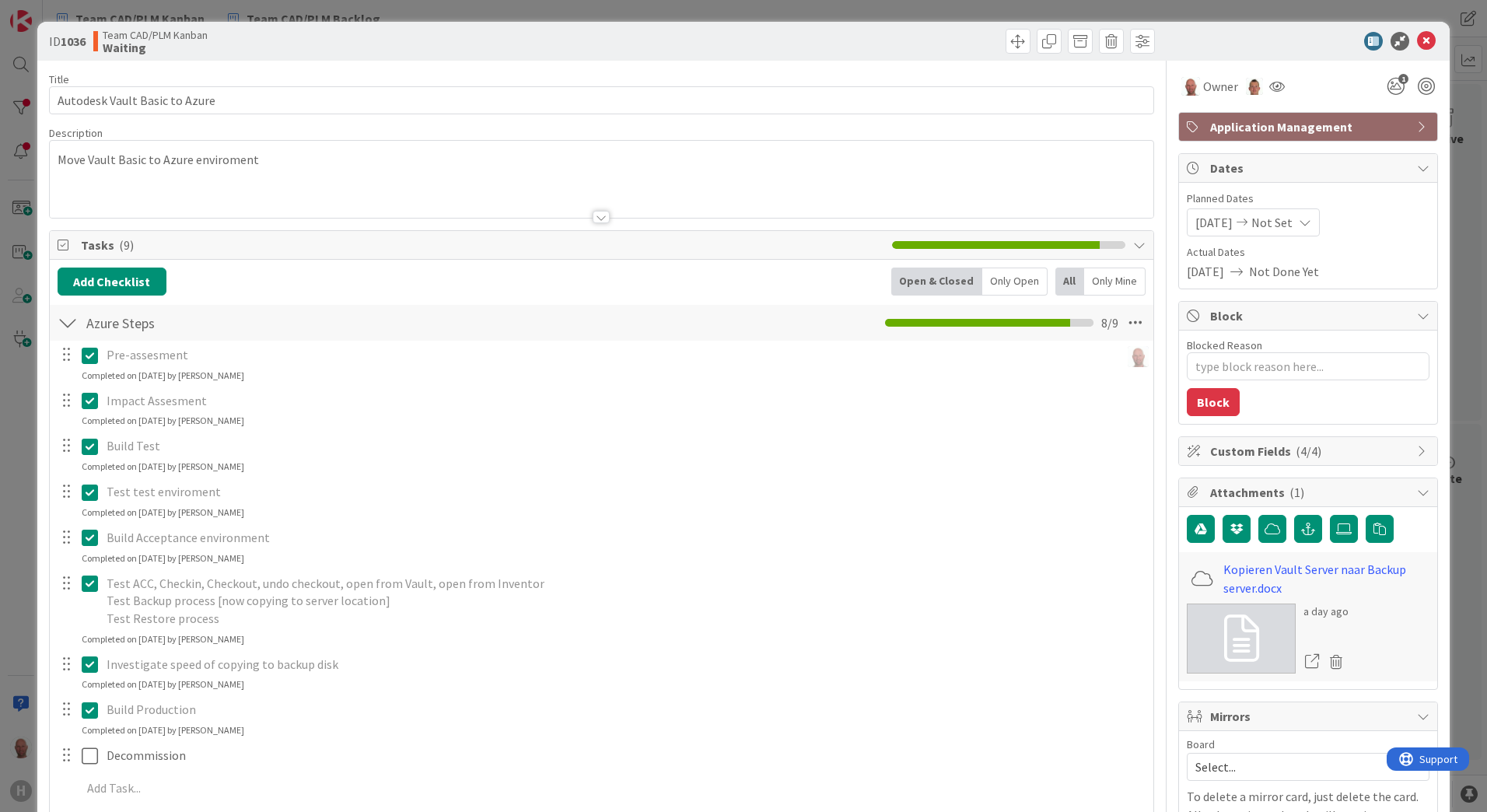
type textarea "x"
click at [1421, 37] on icon at bounding box center [1426, 41] width 19 height 19
